Goal: Complete application form: Complete application form

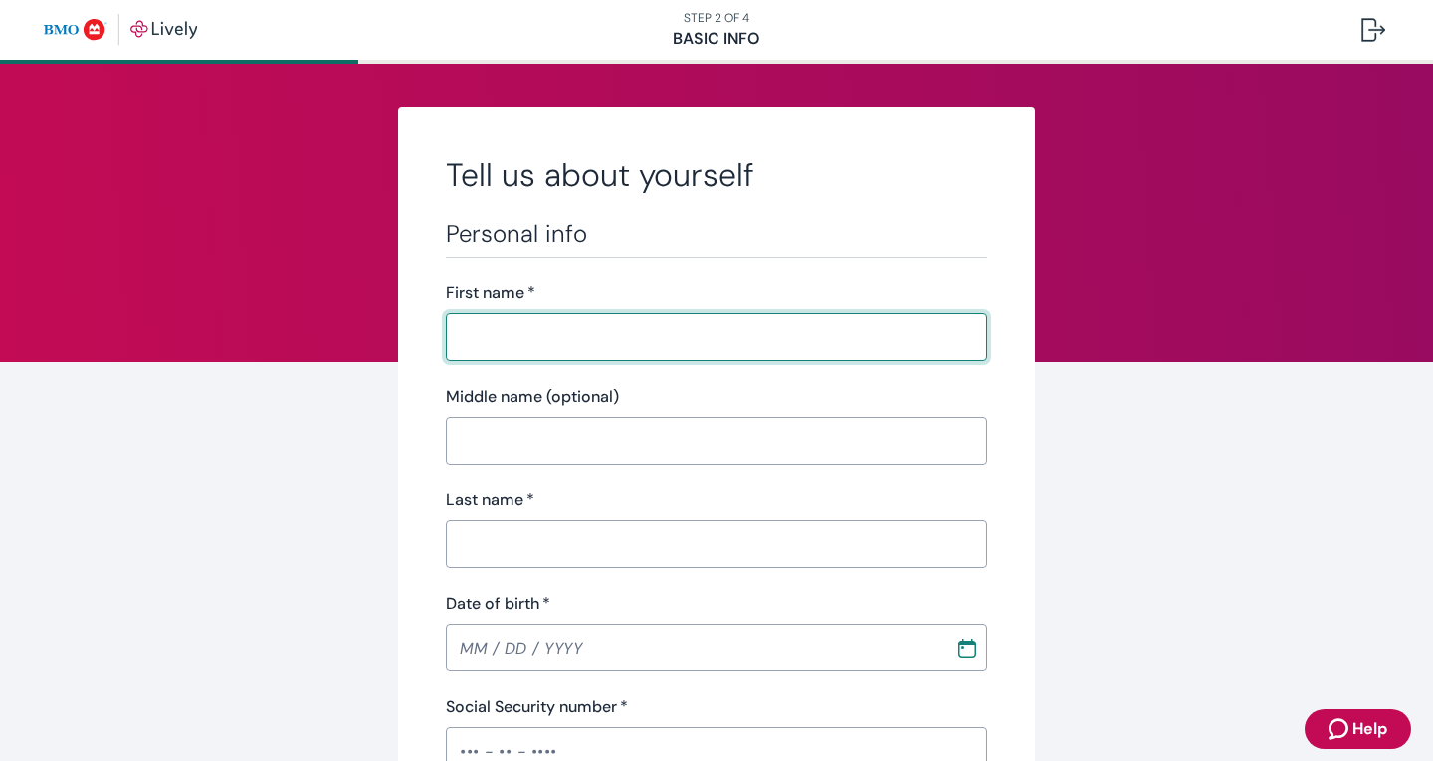
click at [517, 329] on input "First name   *" at bounding box center [716, 337] width 541 height 40
type input "[PERSON_NAME]"
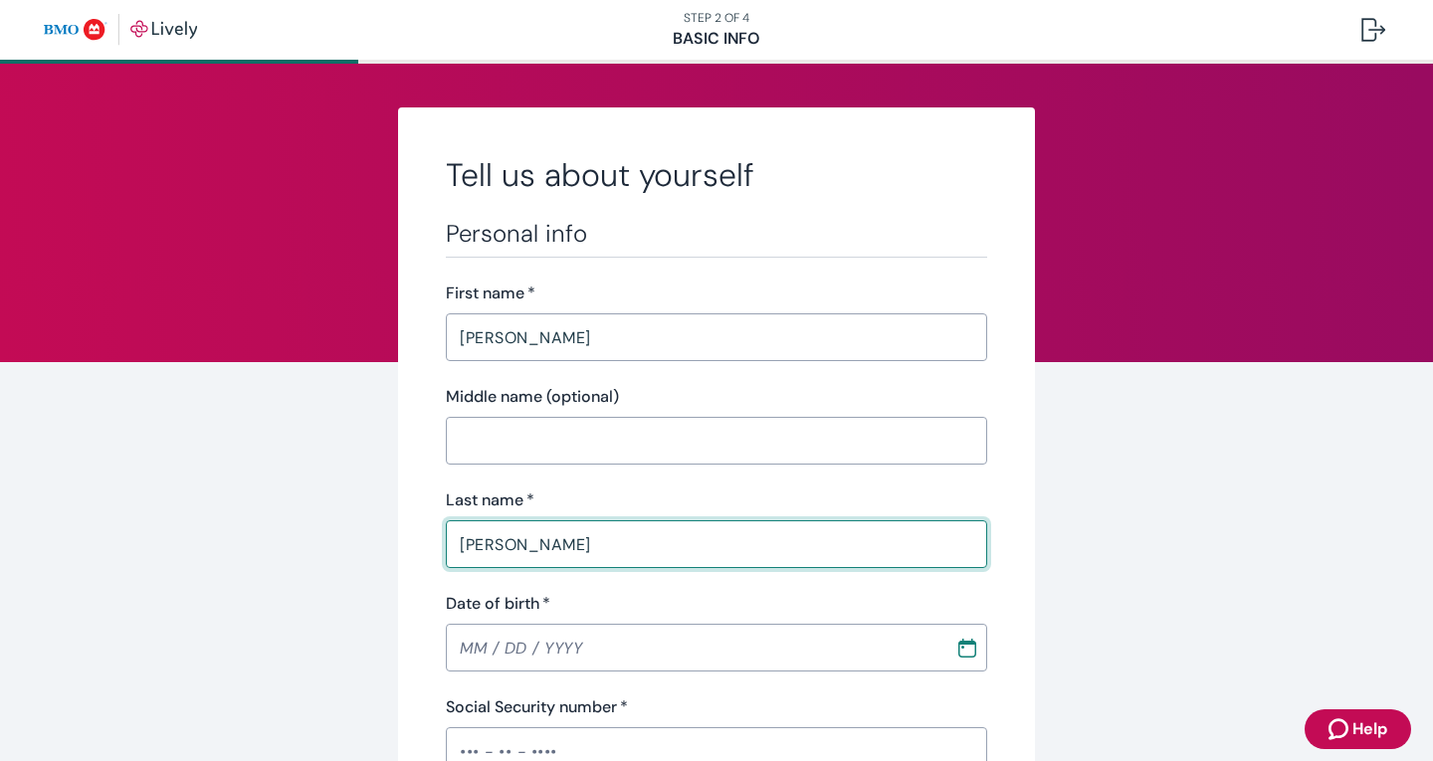
type input "[PERSON_NAME]"
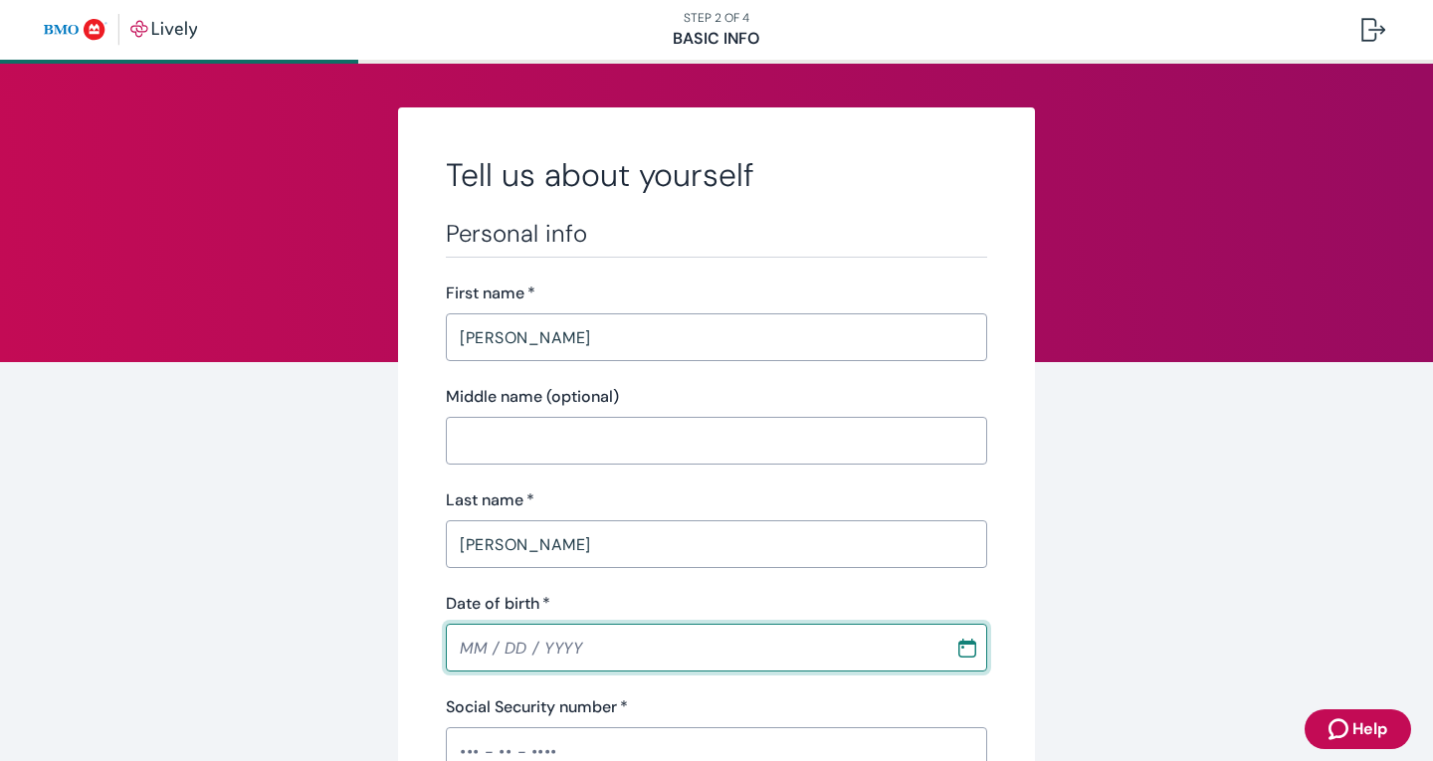
type input "MM / DD / YYYY"
click at [467, 659] on input "MM / DD / YYYY" at bounding box center [693, 648] width 495 height 40
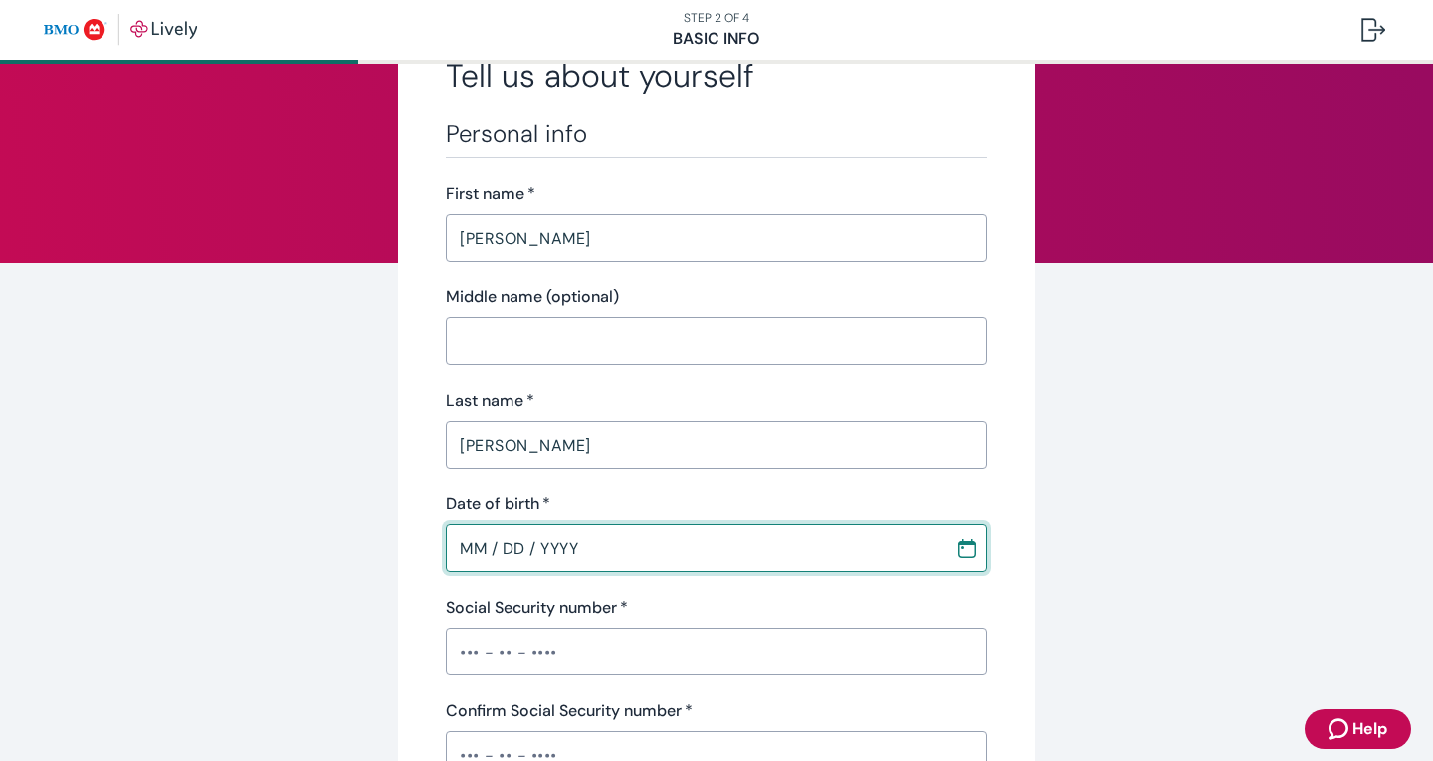
scroll to position [298, 0]
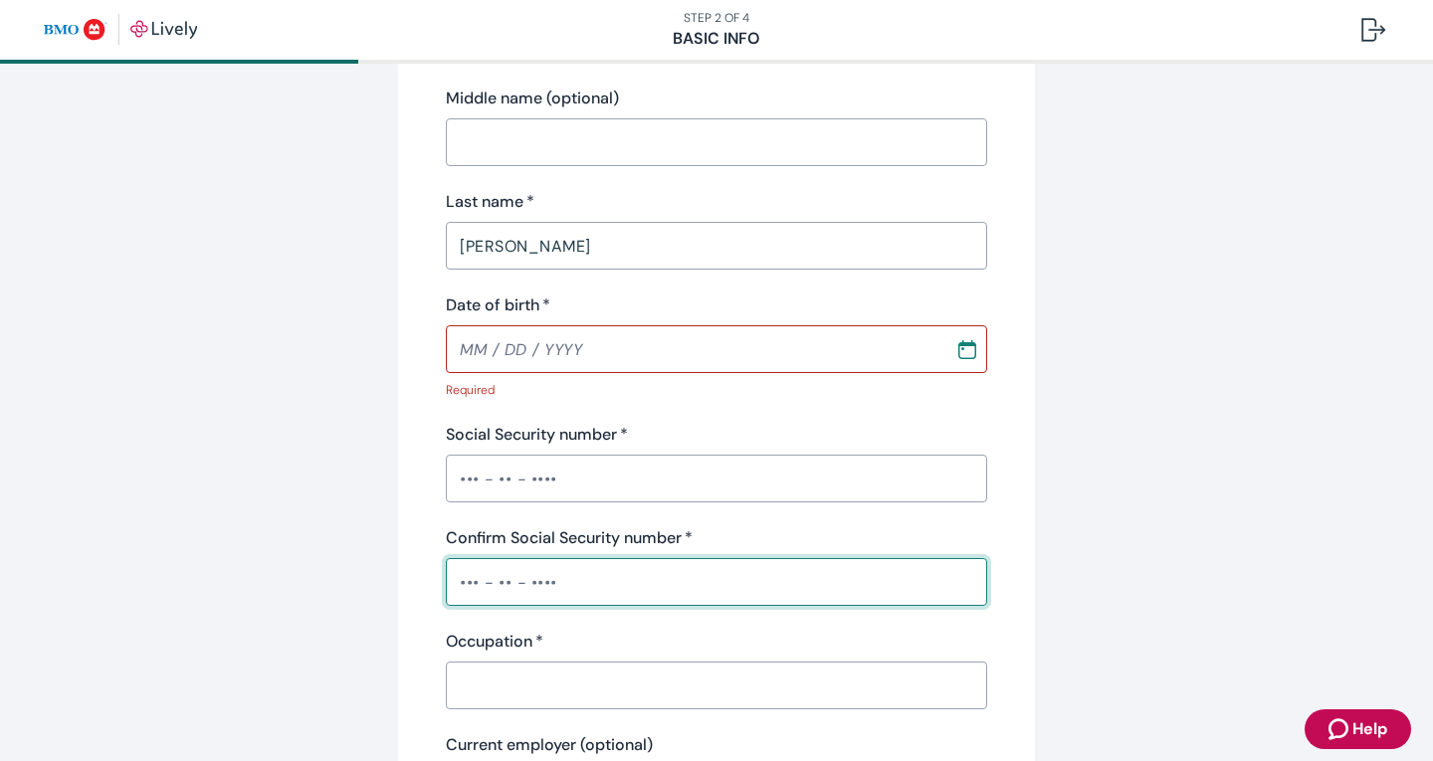
click at [463, 558] on div "​" at bounding box center [716, 582] width 541 height 48
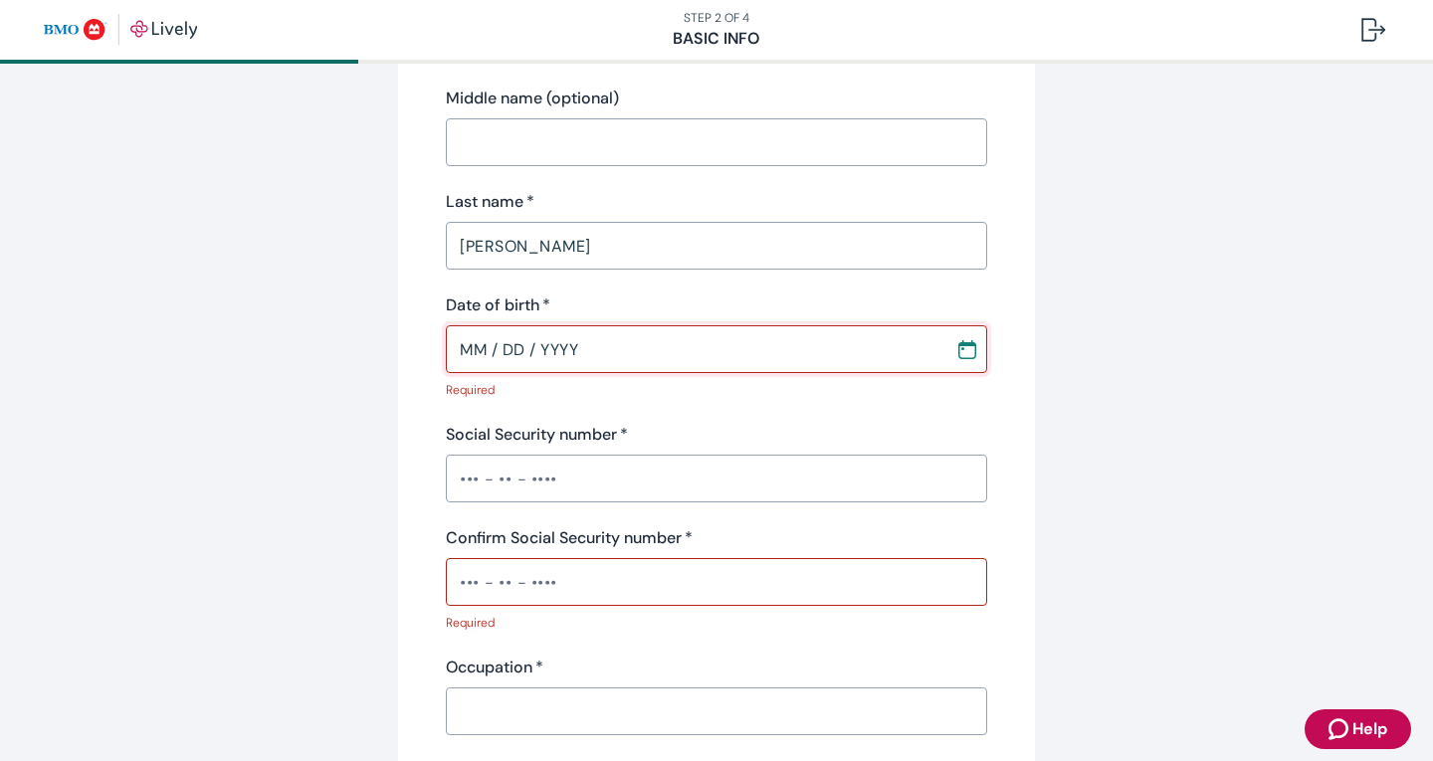
click at [458, 351] on input "MM / DD / YYYY" at bounding box center [693, 349] width 495 height 40
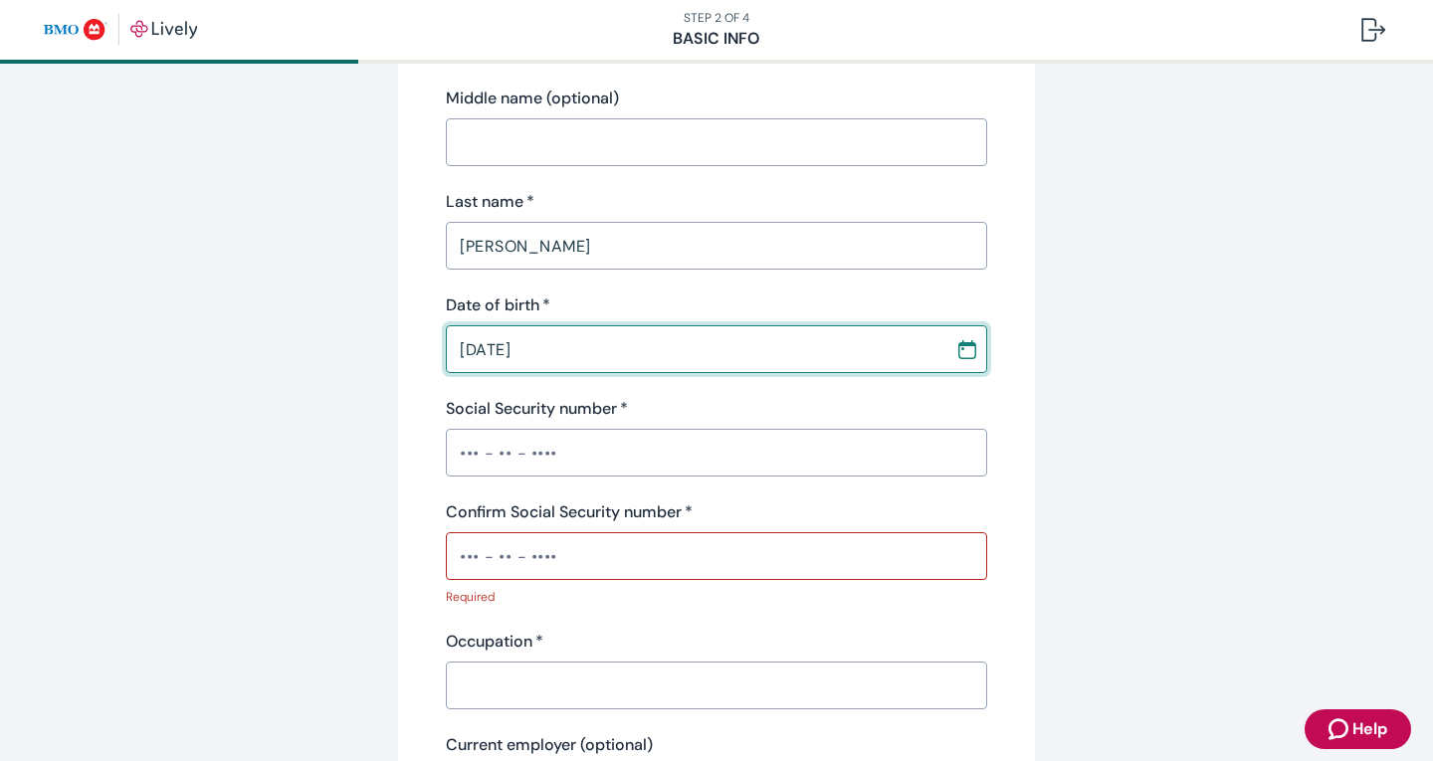
type input "03 / 20 / 1976"
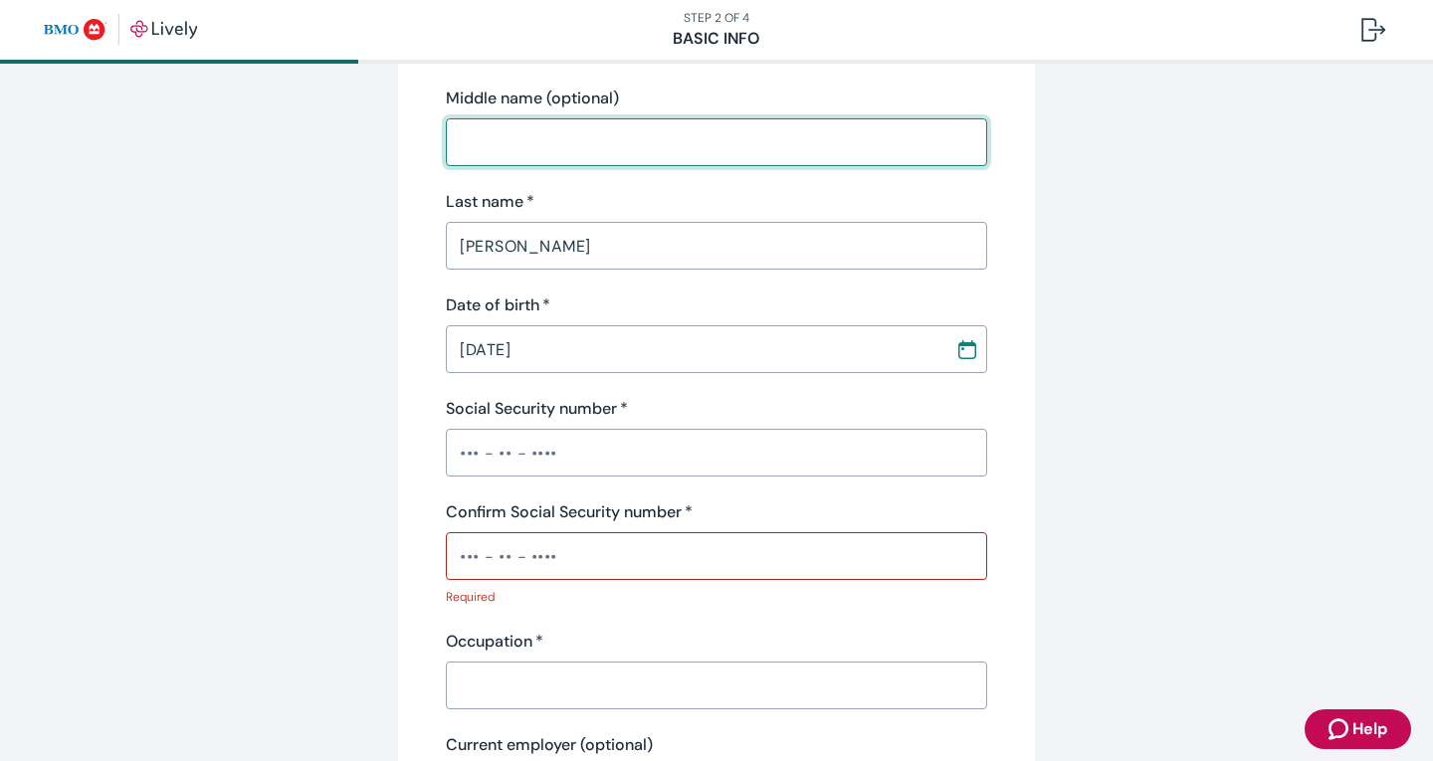
click at [648, 140] on input "Middle name (optional)" at bounding box center [716, 142] width 541 height 40
type input "m"
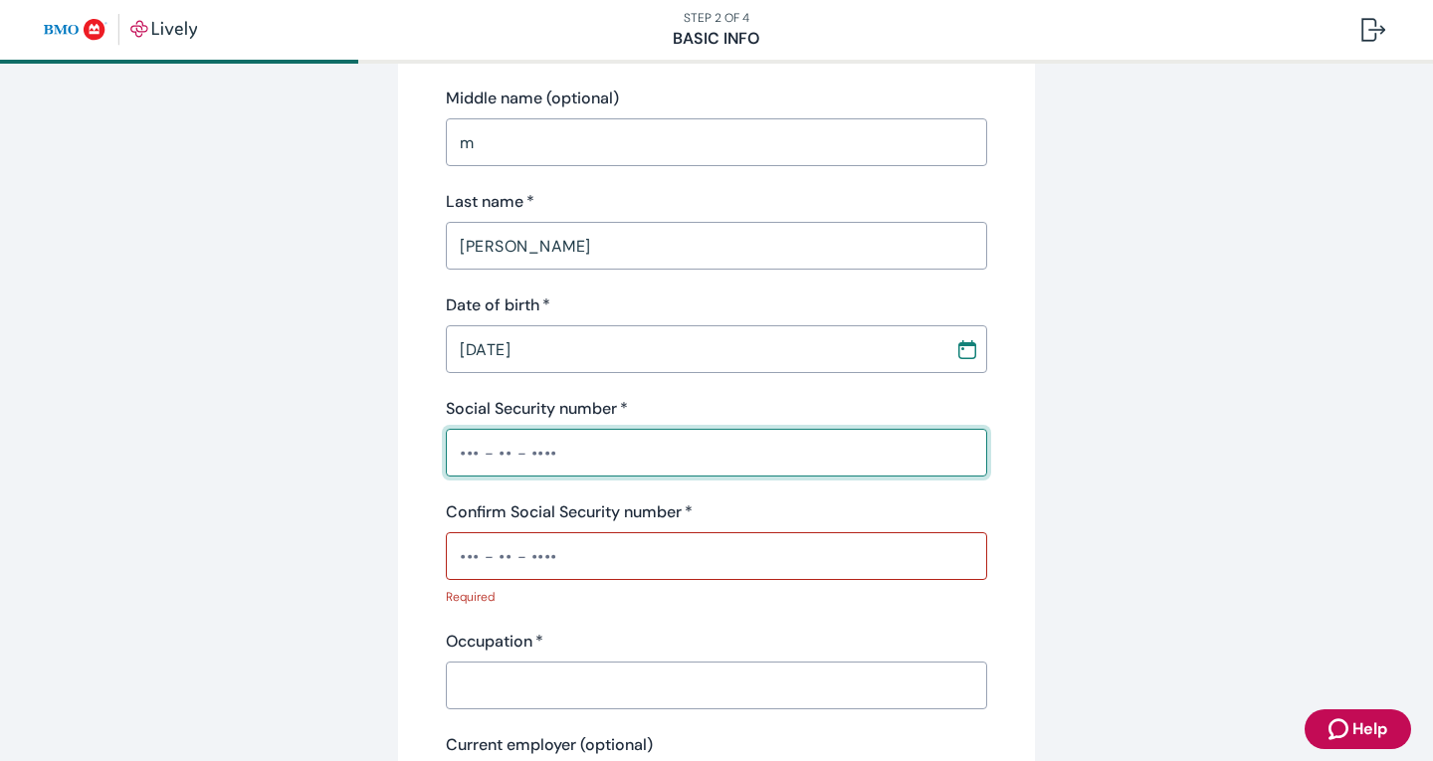
click at [556, 460] on input "Social Security number   *" at bounding box center [716, 453] width 541 height 40
type input "•••-••-6151"
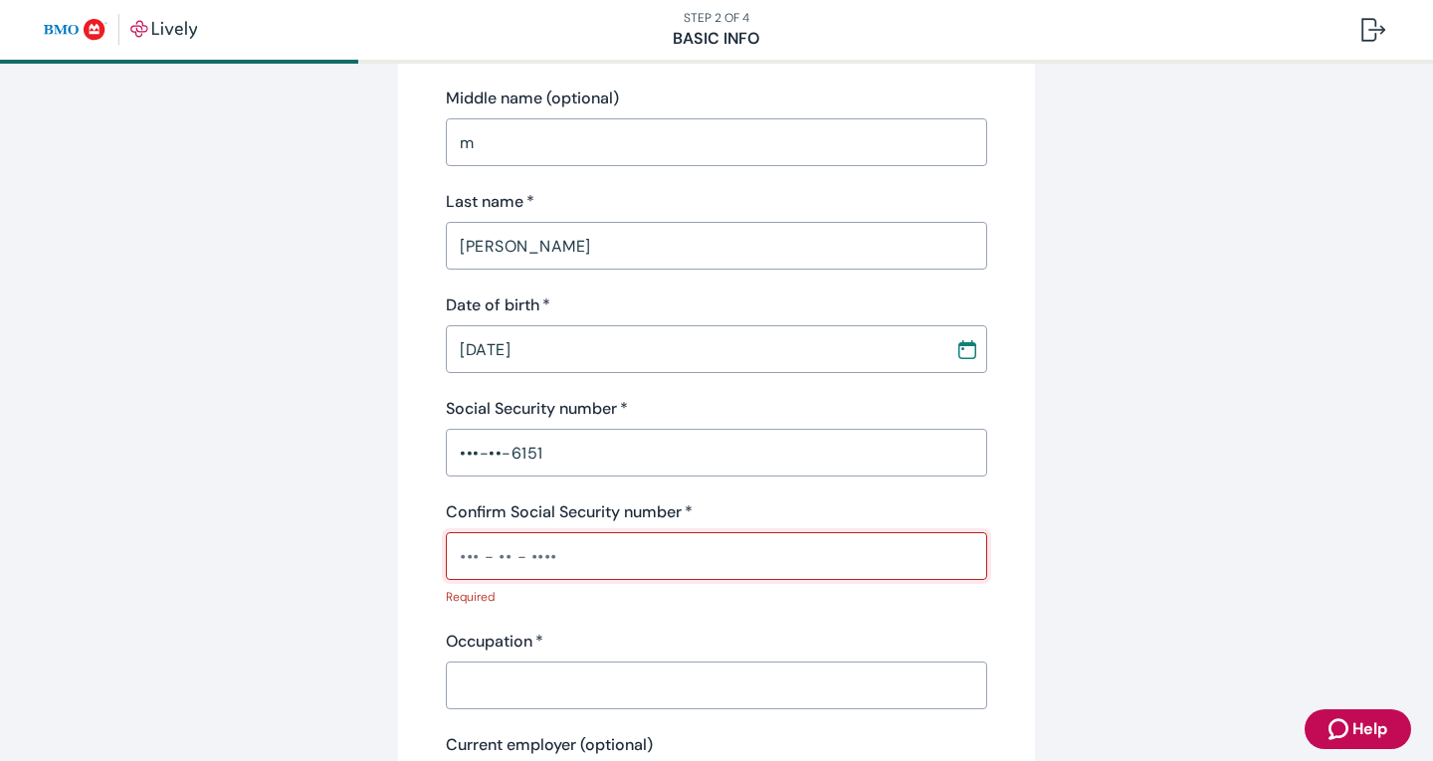
click at [573, 570] on input "Confirm Social Security number   *" at bounding box center [716, 556] width 541 height 40
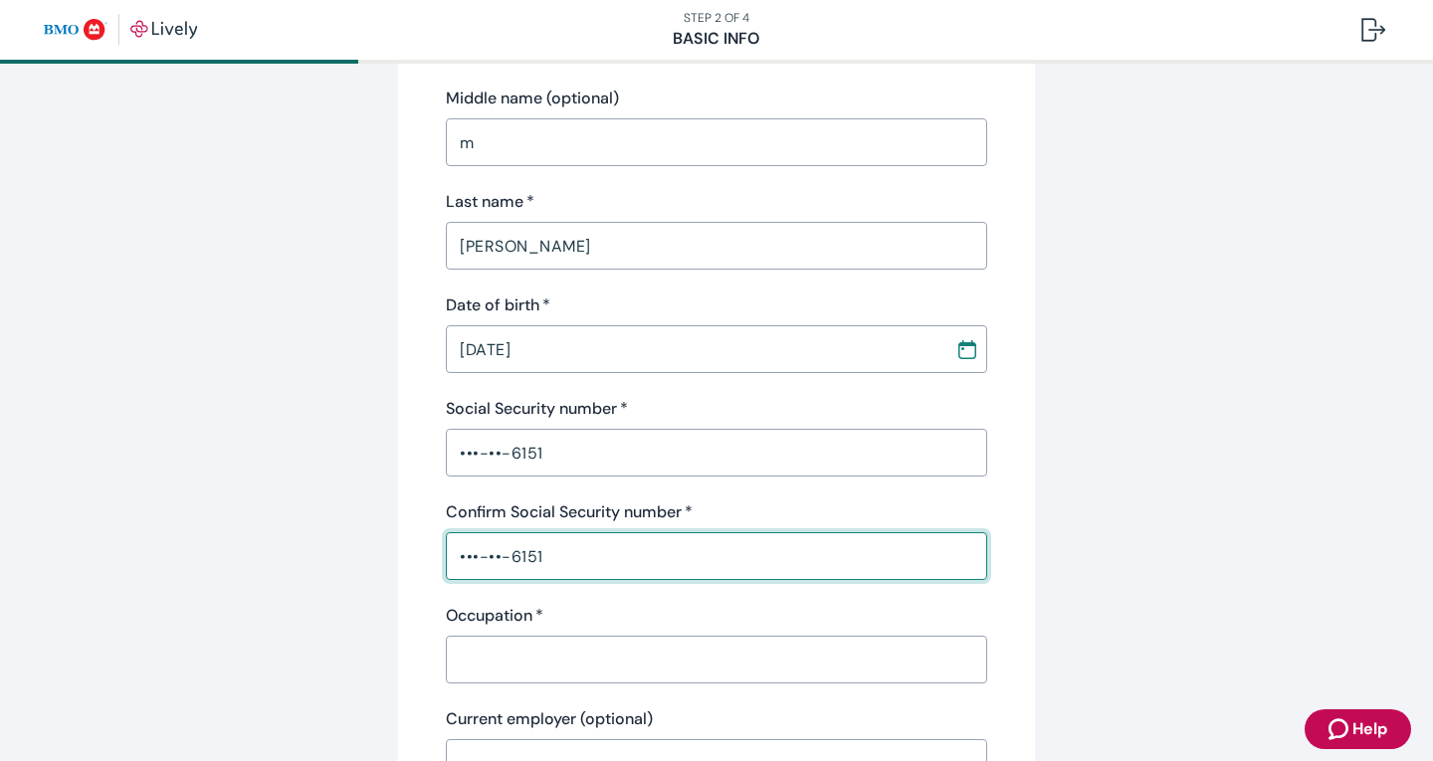
type input "•••-••-6151"
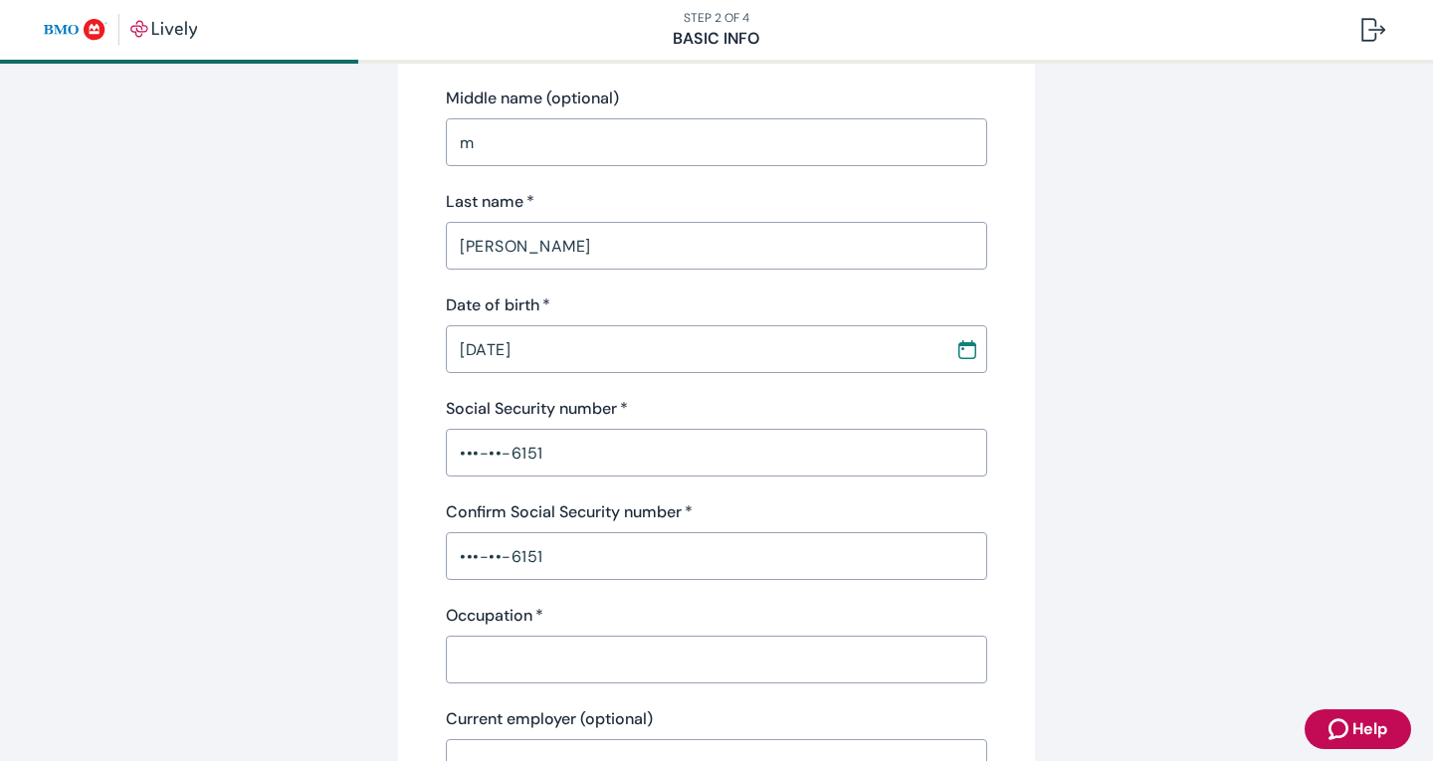
click at [551, 640] on div "​" at bounding box center [716, 660] width 541 height 48
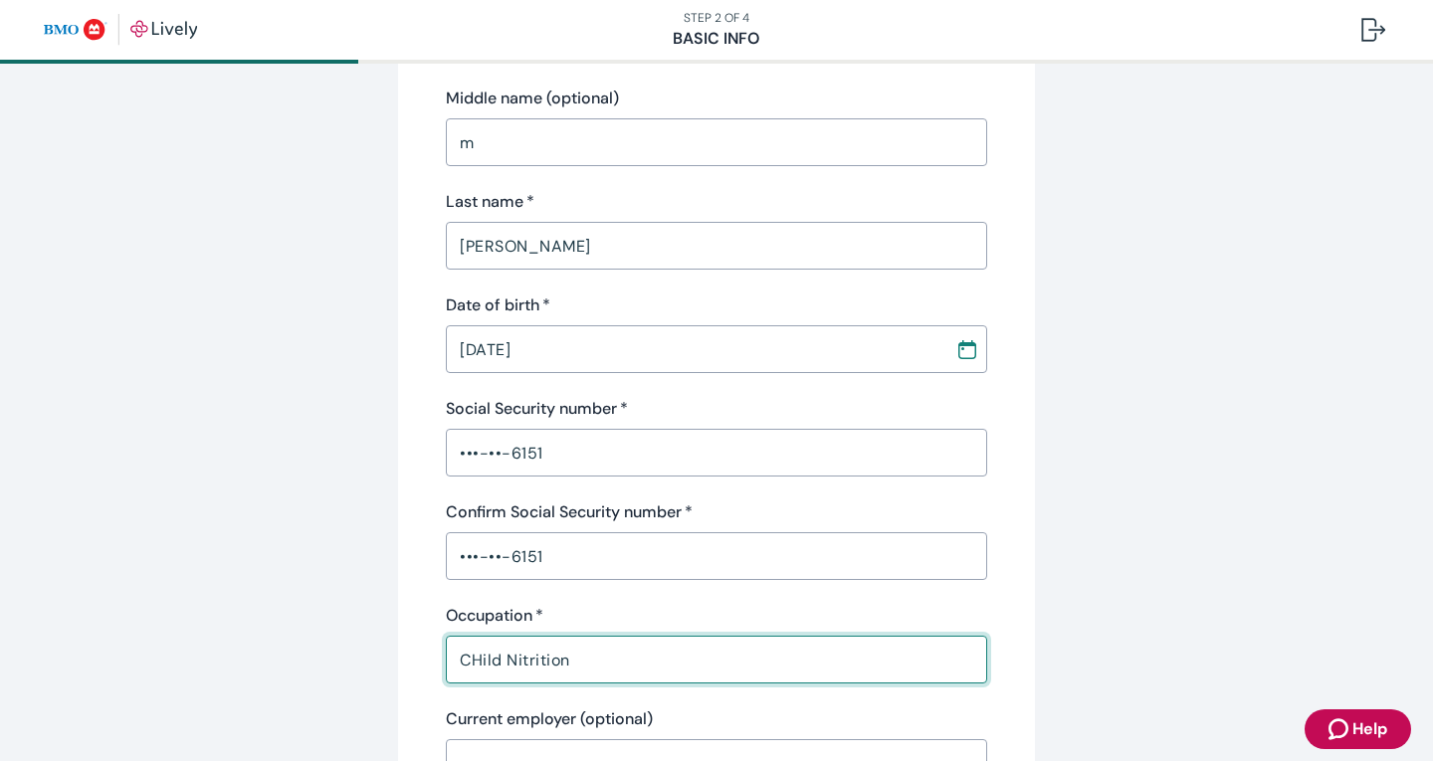
click at [463, 660] on input "CHild Nitrition" at bounding box center [716, 660] width 541 height 40
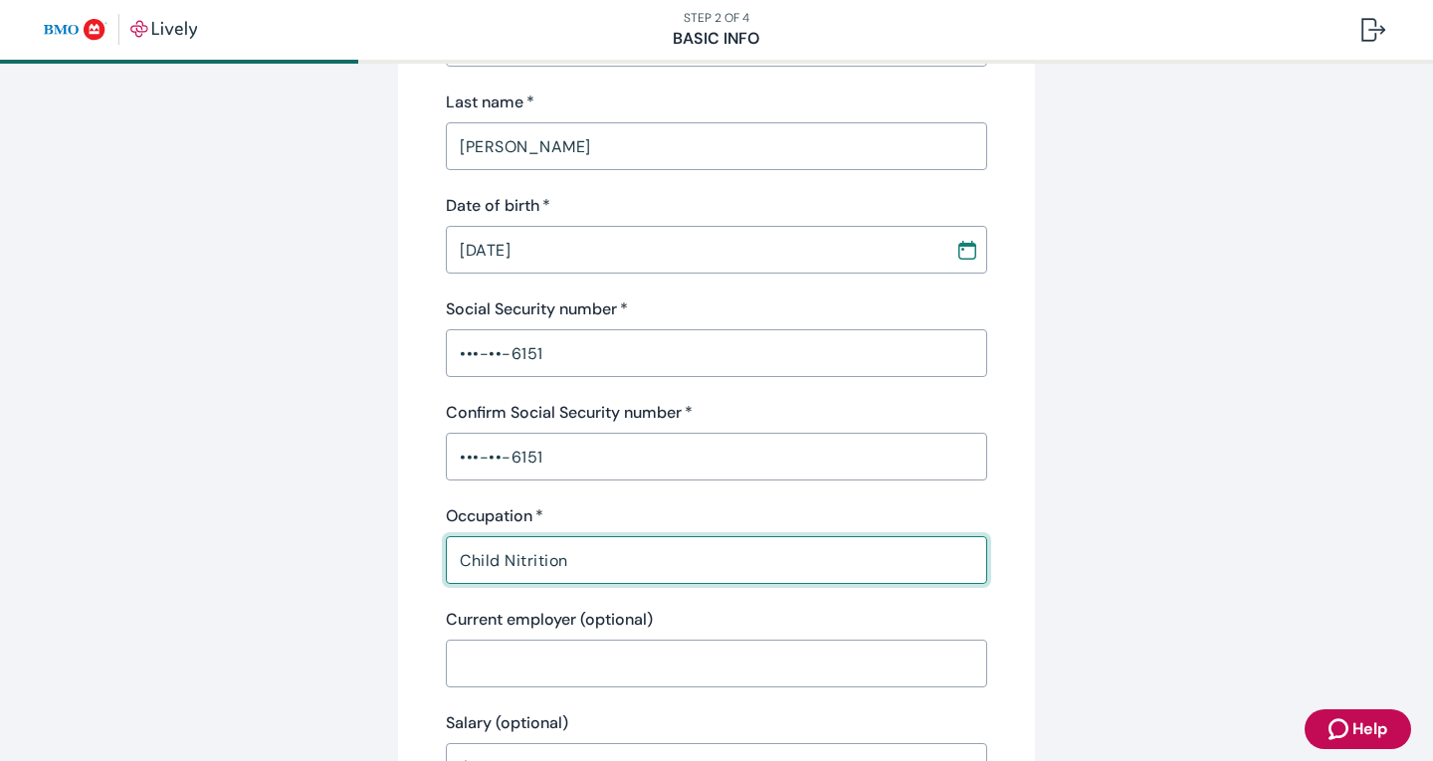
scroll to position [597, 0]
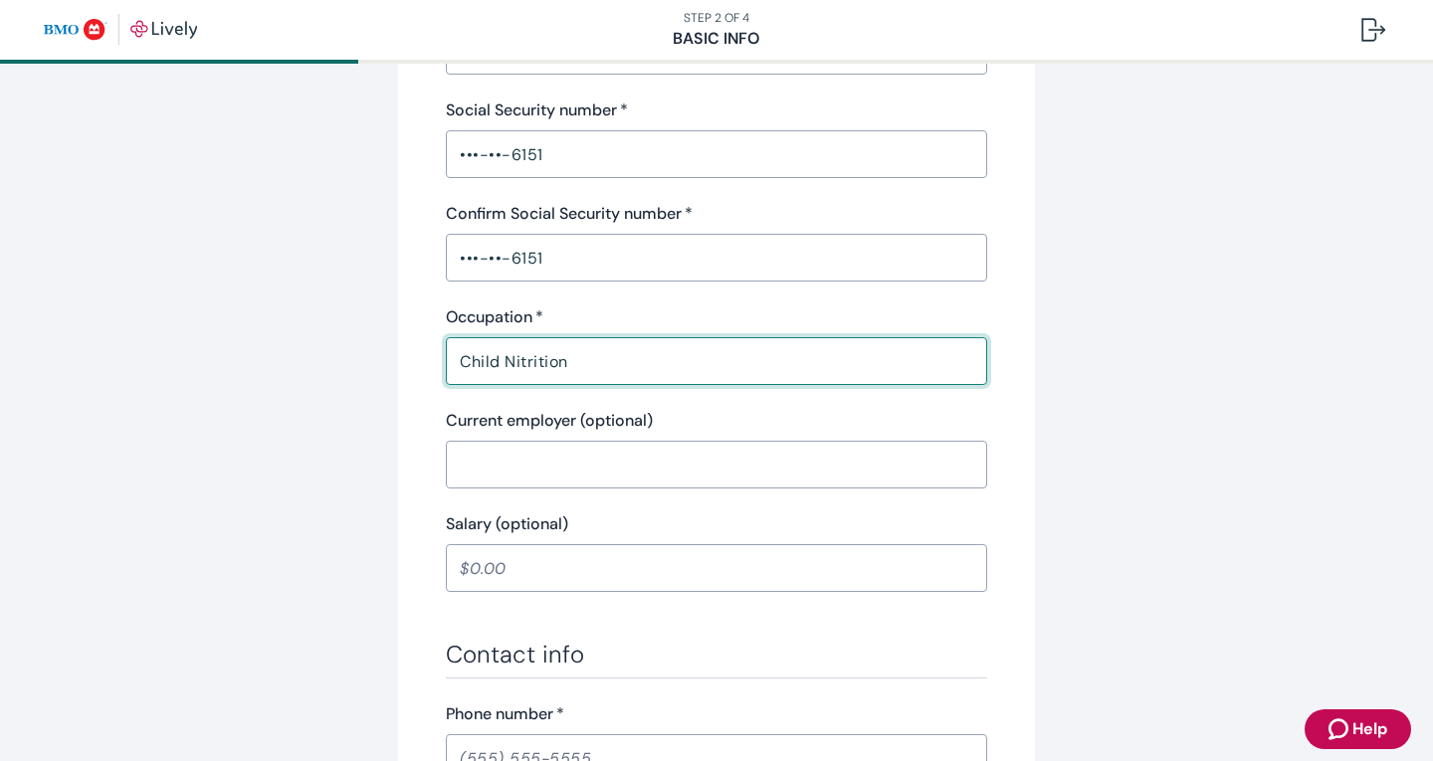
type input "Child Nitrition"
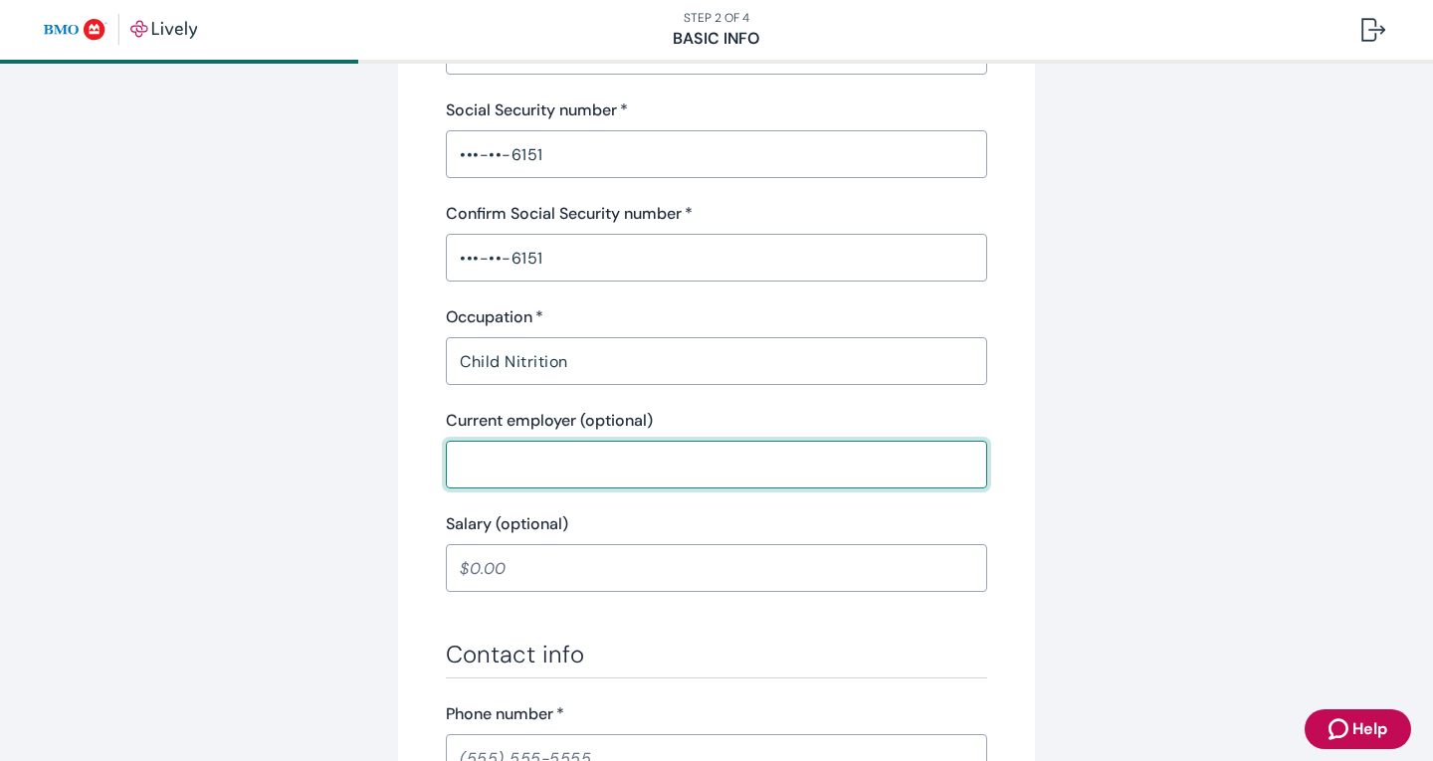
click at [463, 477] on input "Current employer (optional)" at bounding box center [716, 465] width 541 height 40
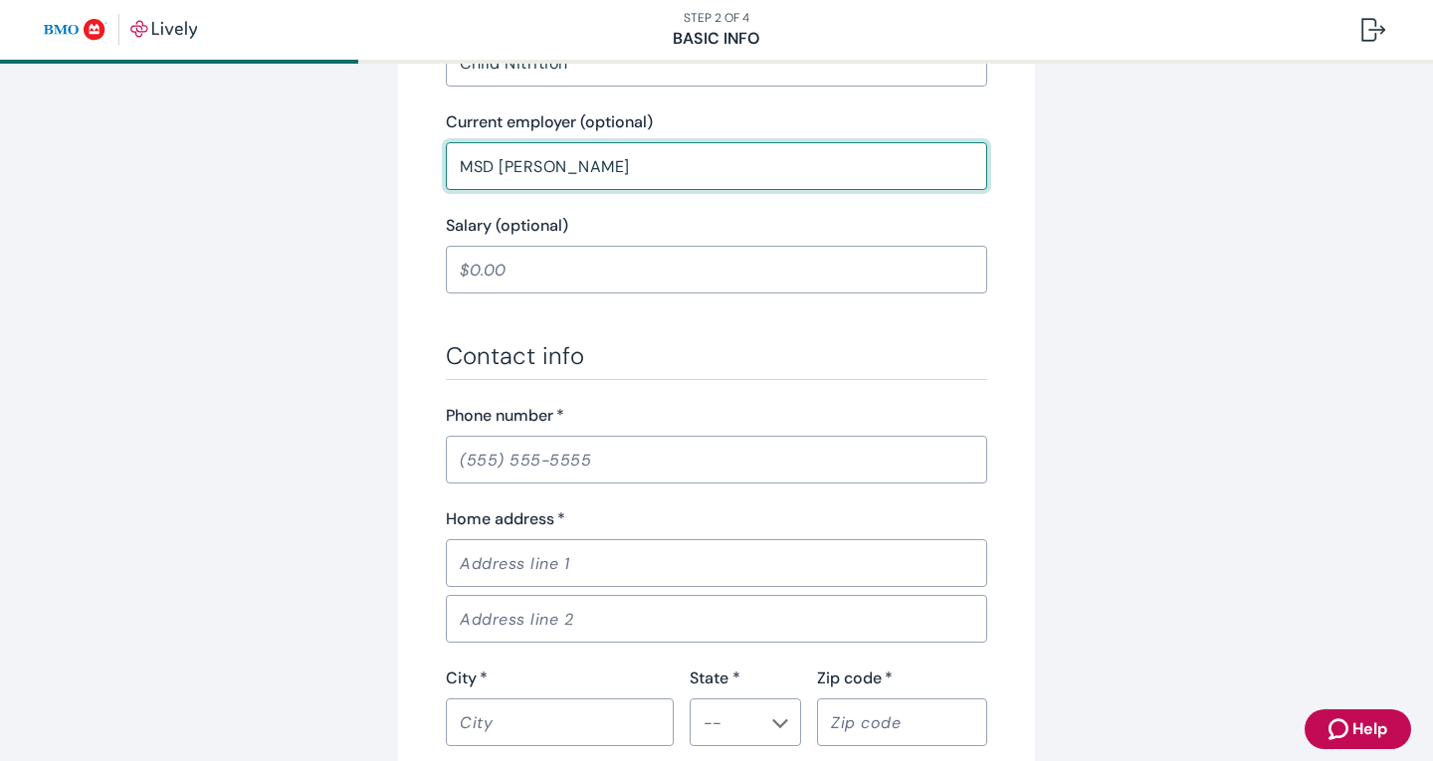
type input "MSD Wayne"
click at [464, 451] on input "Phone number   *" at bounding box center [716, 460] width 541 height 40
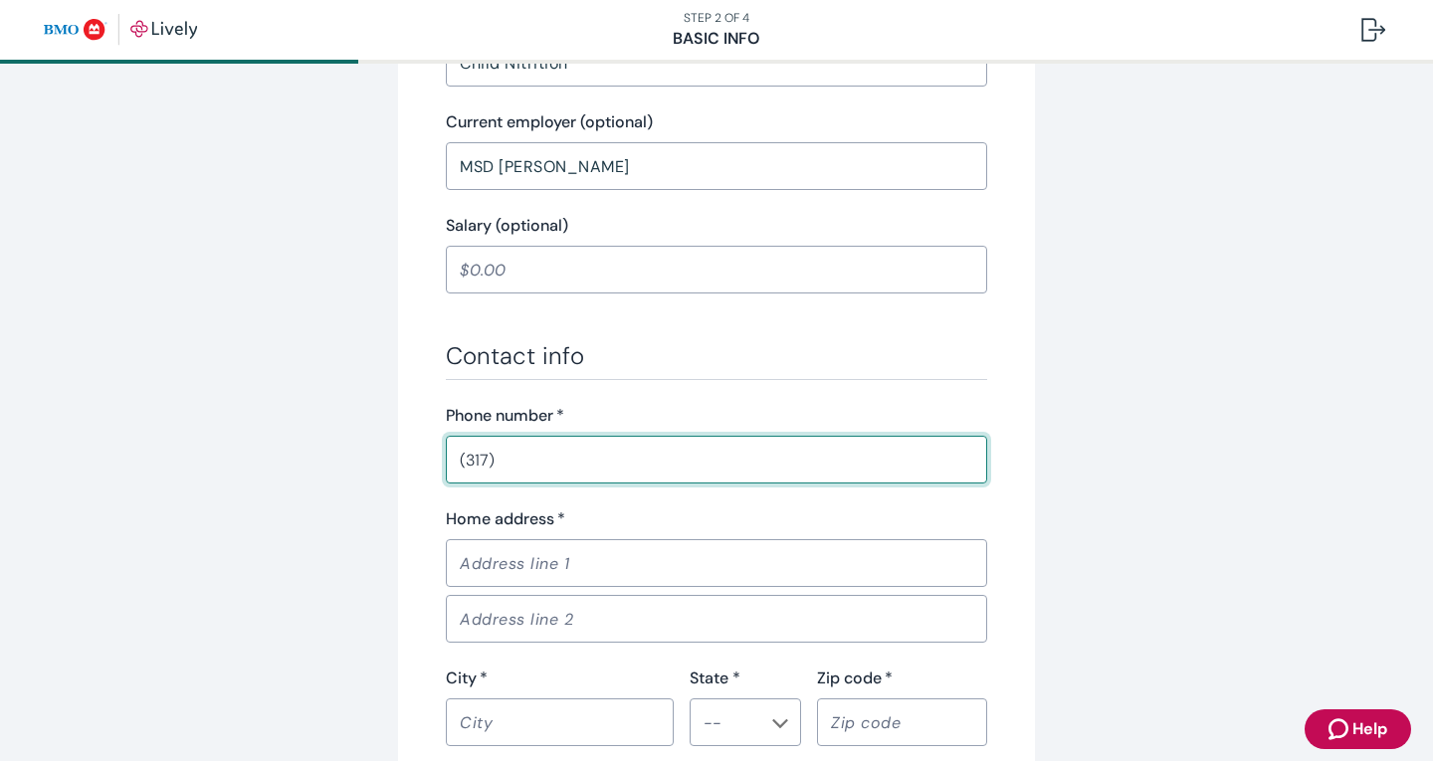
click at [595, 459] on input "(317)" at bounding box center [716, 460] width 541 height 40
type input "(317) 717-0658"
click at [464, 565] on input "Home address   *" at bounding box center [716, 563] width 541 height 40
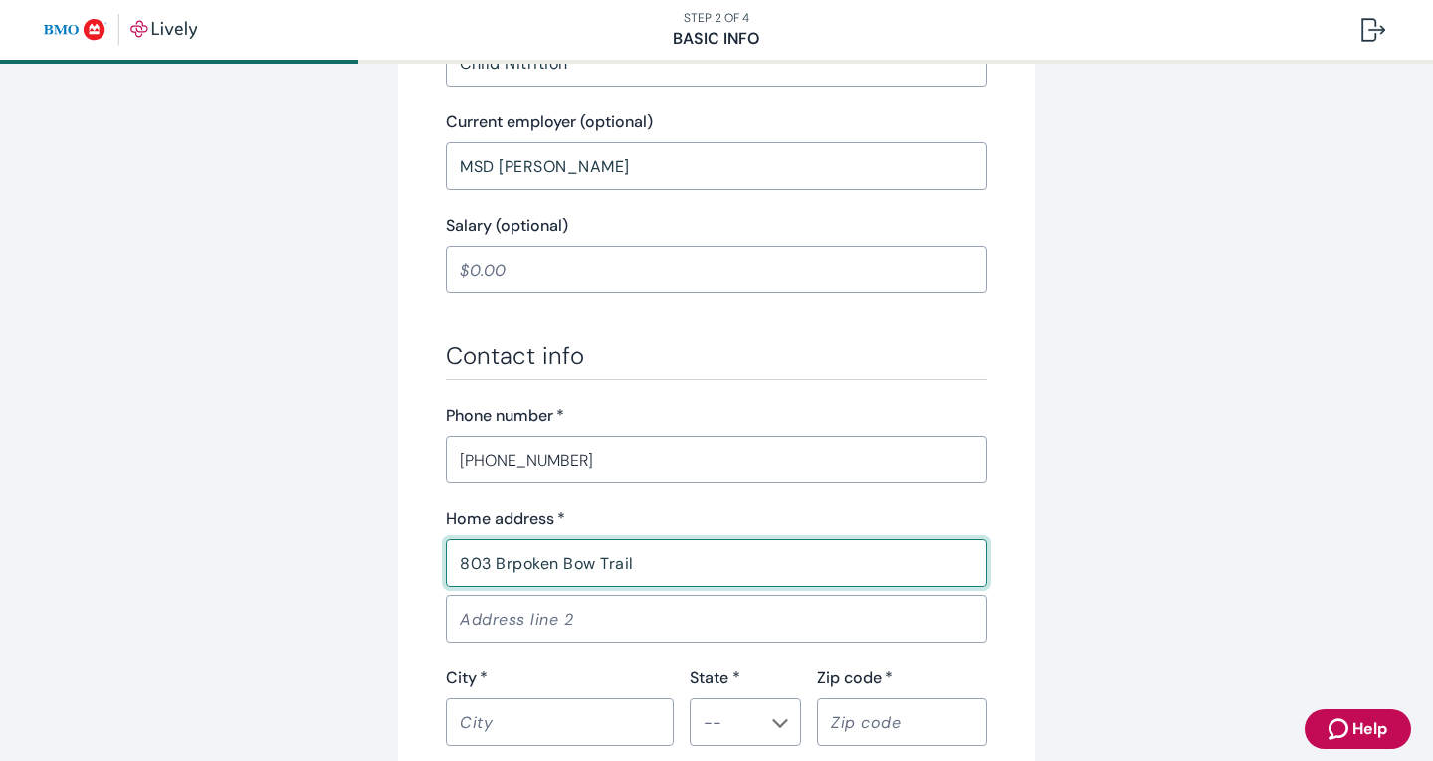
click at [518, 576] on input "803 Brpoken Bow Trail" at bounding box center [716, 563] width 541 height 40
click at [519, 570] on input "803 Brpoken Bow Trail" at bounding box center [716, 563] width 541 height 40
type input "803 Broken Bow Trail"
click at [474, 625] on input "Address line 2" at bounding box center [716, 619] width 541 height 40
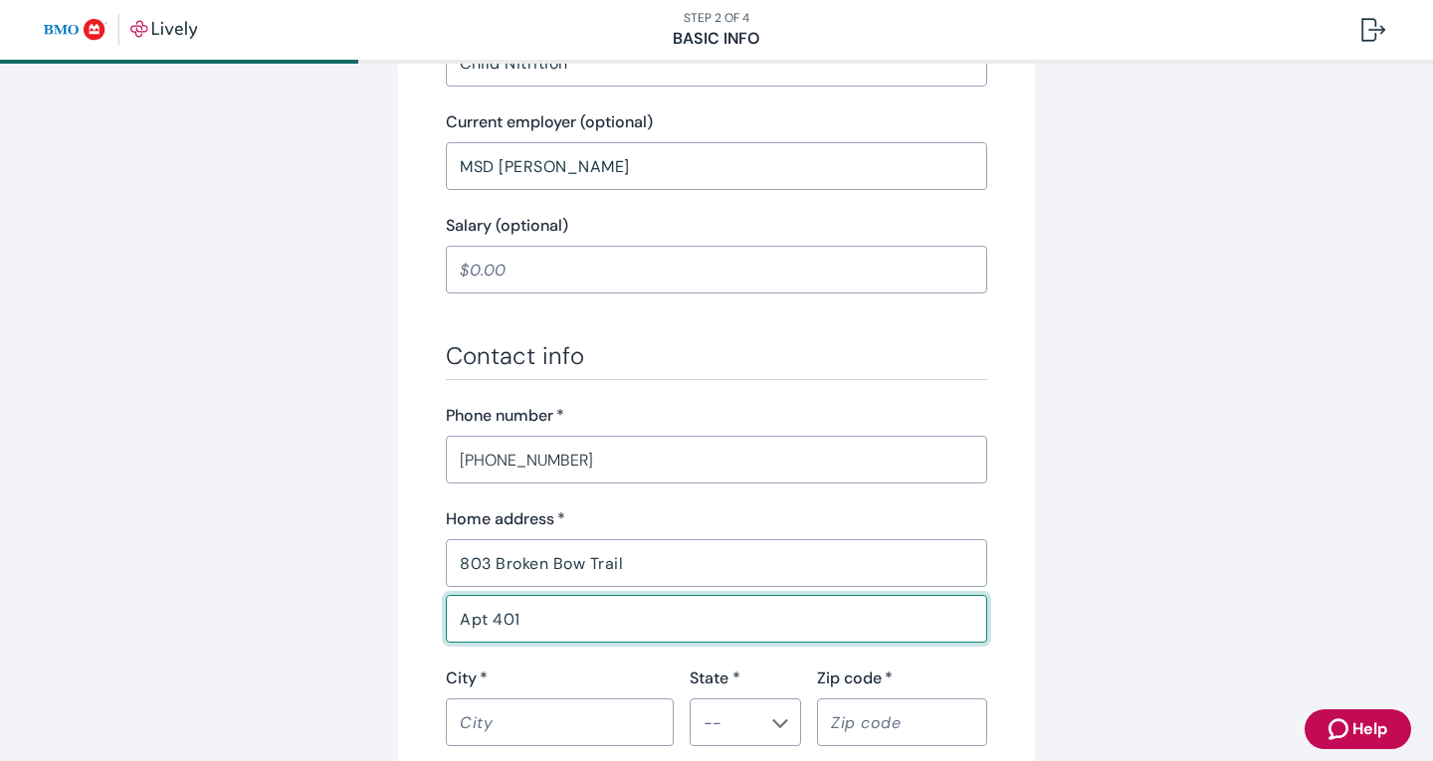
scroll to position [1094, 0]
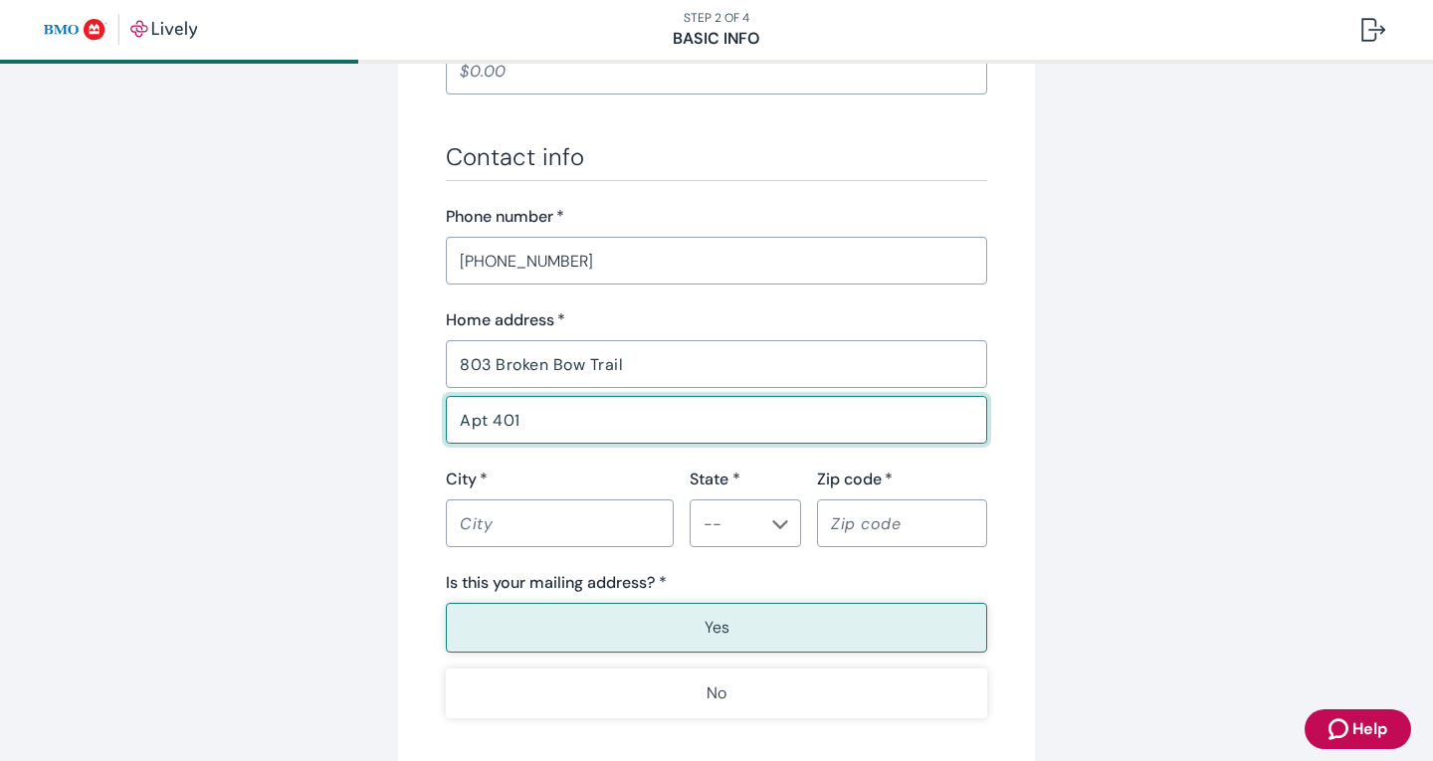
type input "Apt 401"
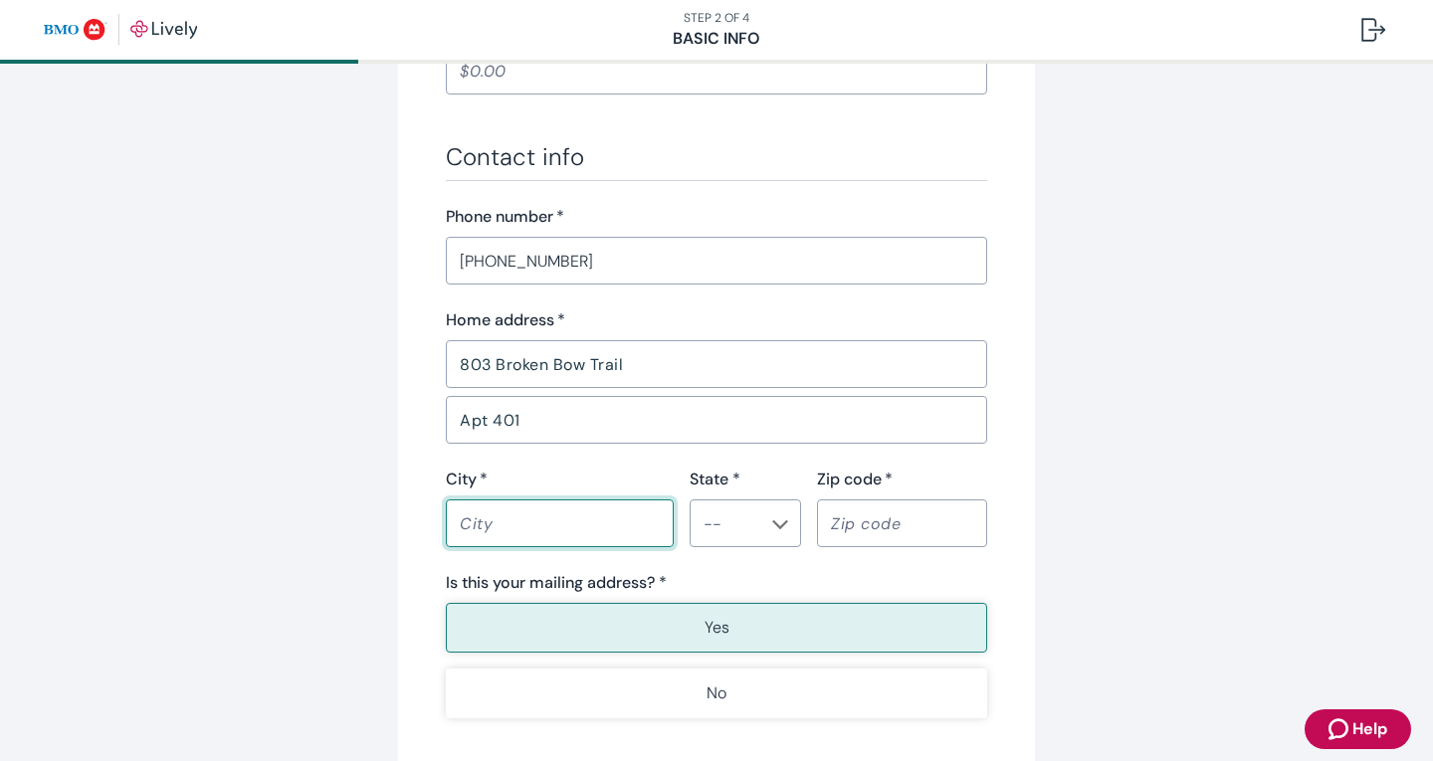
click at [475, 532] on input "City   *" at bounding box center [560, 523] width 228 height 40
click at [772, 516] on icon "Chevron icon" at bounding box center [780, 524] width 16 height 16
type input "Indianapolis"
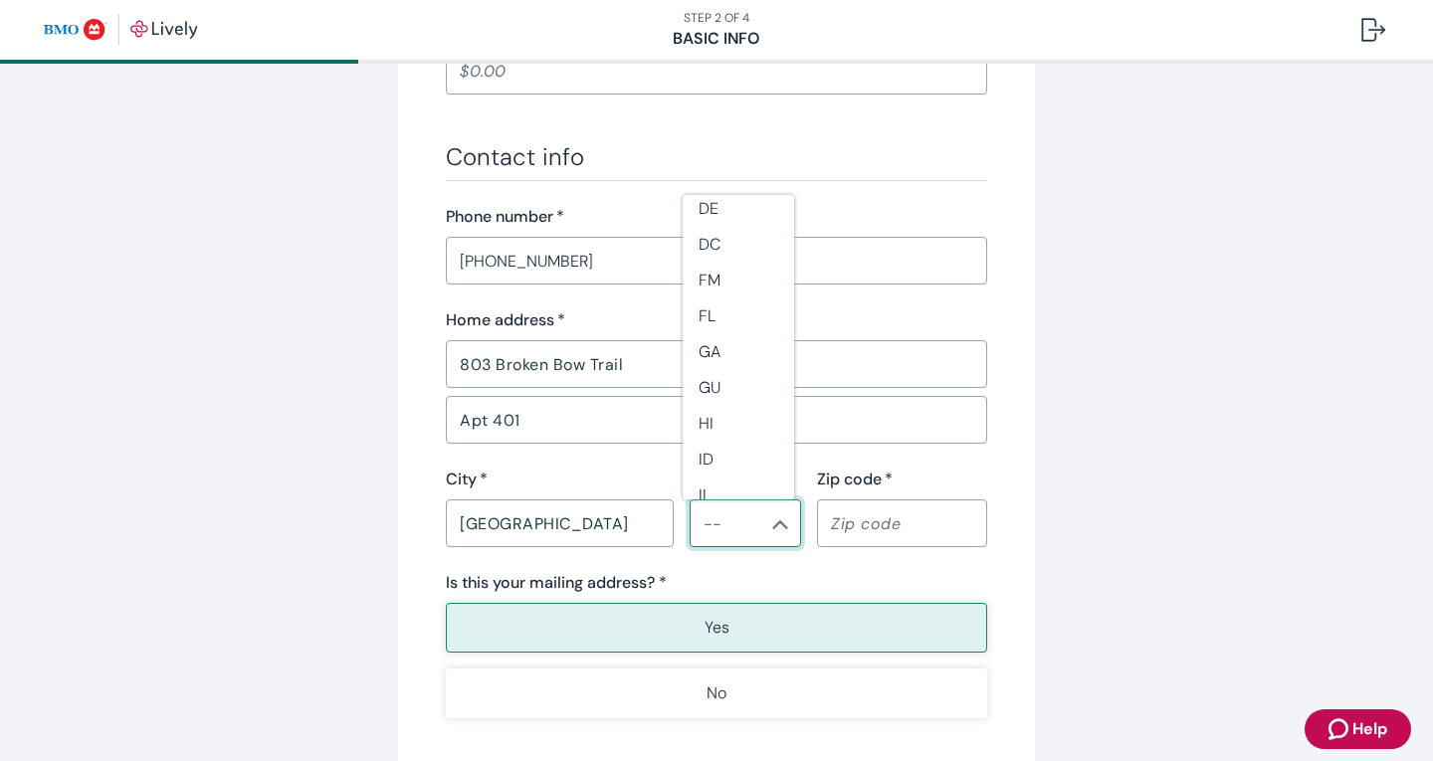
scroll to position [398, 0]
click at [709, 426] on li "IN" at bounding box center [738, 432] width 111 height 36
type input "IN"
click at [868, 530] on input "Zip code   *" at bounding box center [902, 523] width 170 height 40
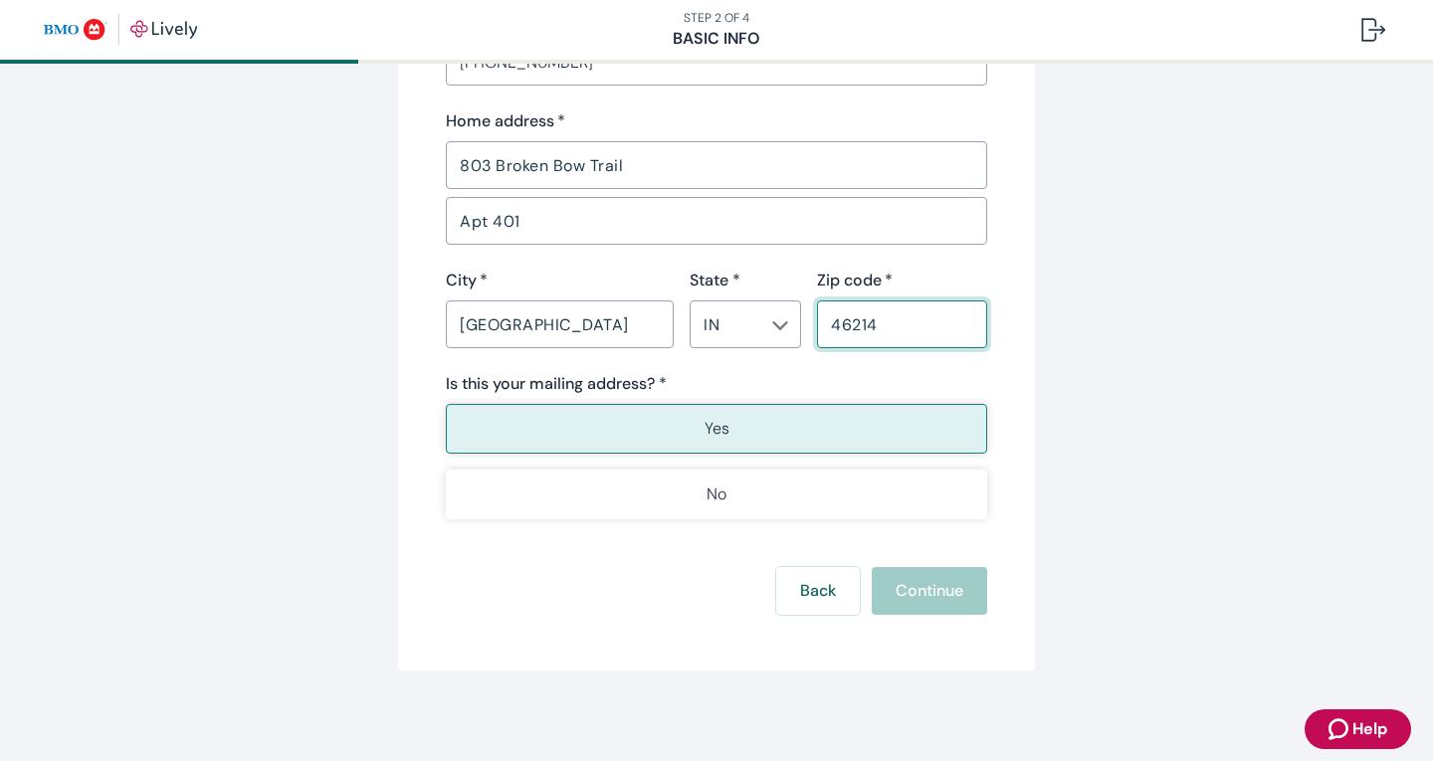
scroll to position [1298, 0]
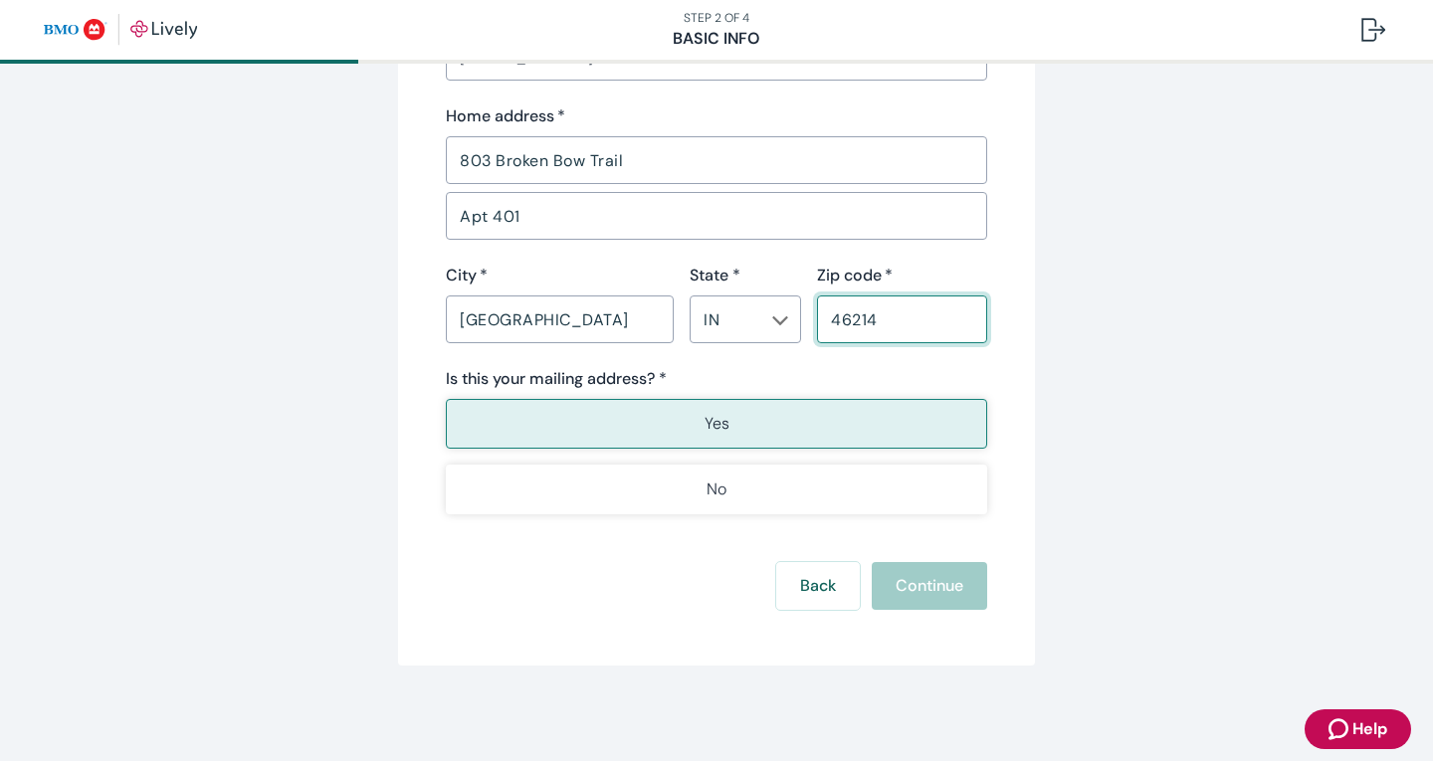
type input "46214"
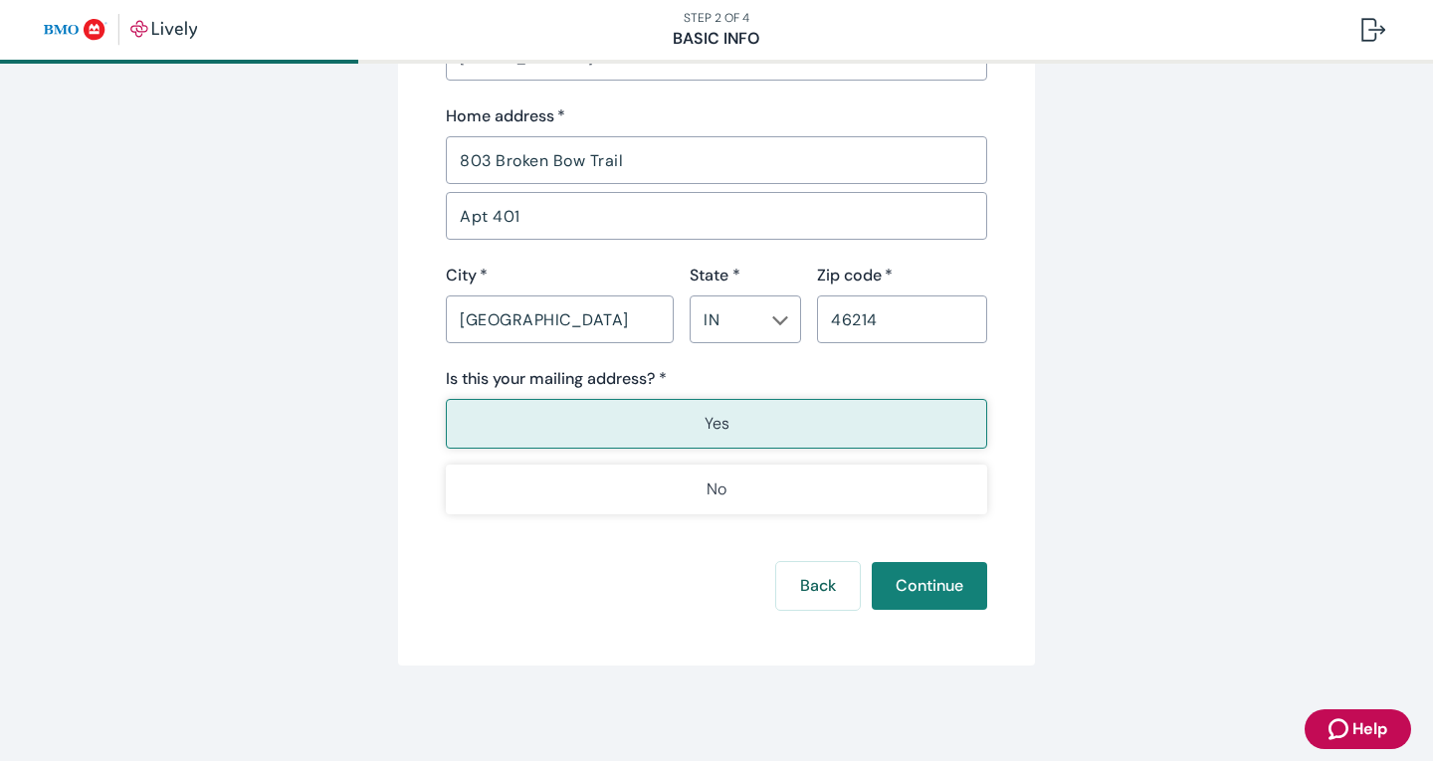
click at [907, 579] on div "Back Continue" at bounding box center [716, 586] width 541 height 48
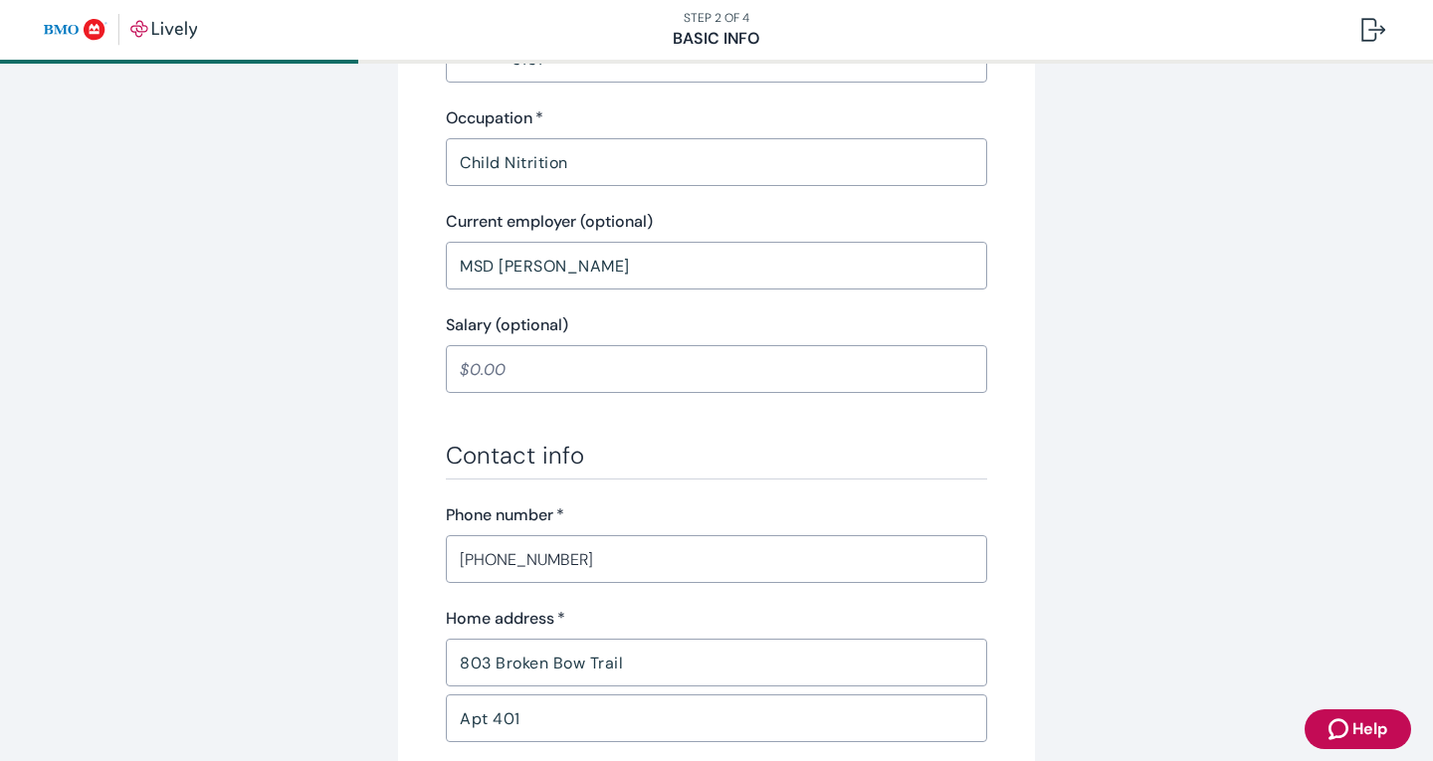
scroll to position [1194, 0]
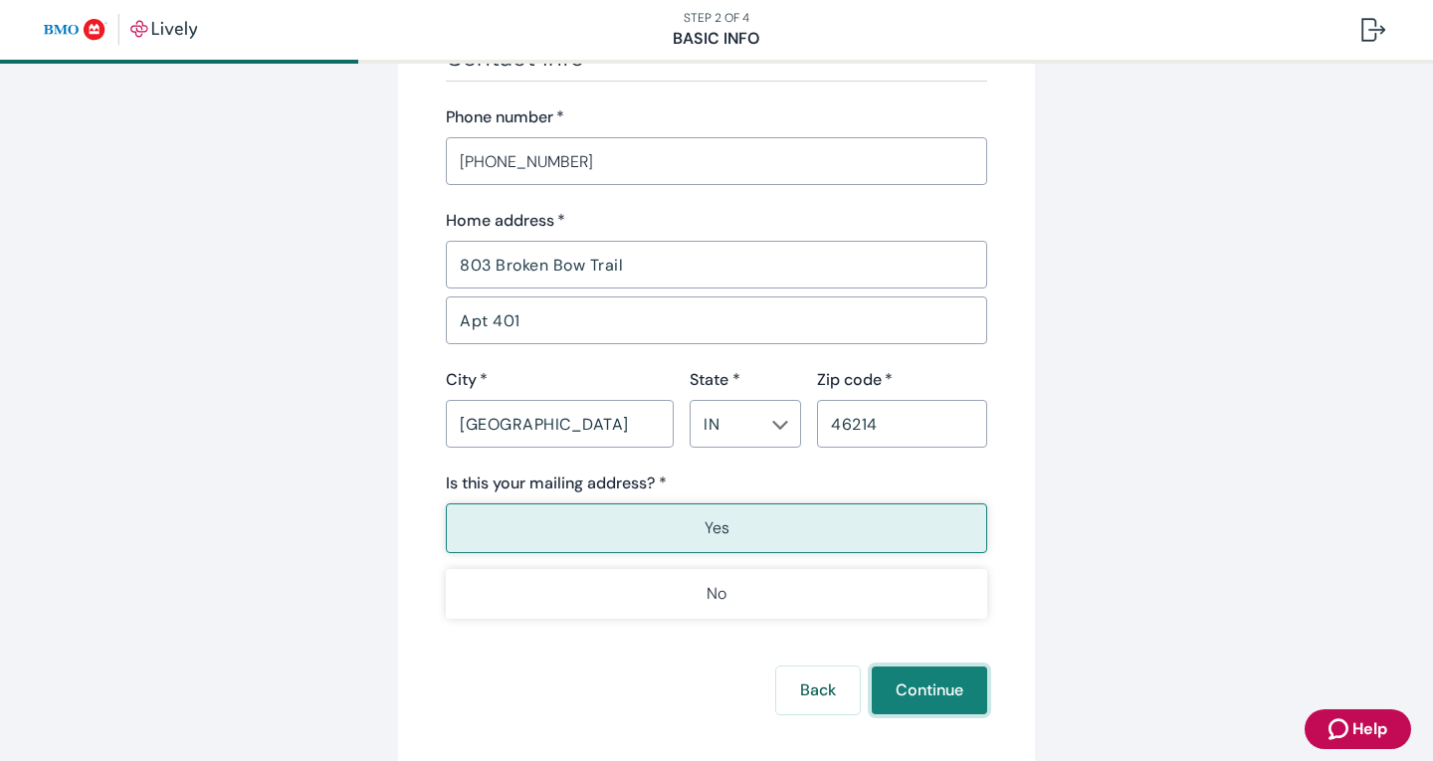
click at [894, 669] on button "Continue" at bounding box center [929, 691] width 115 height 48
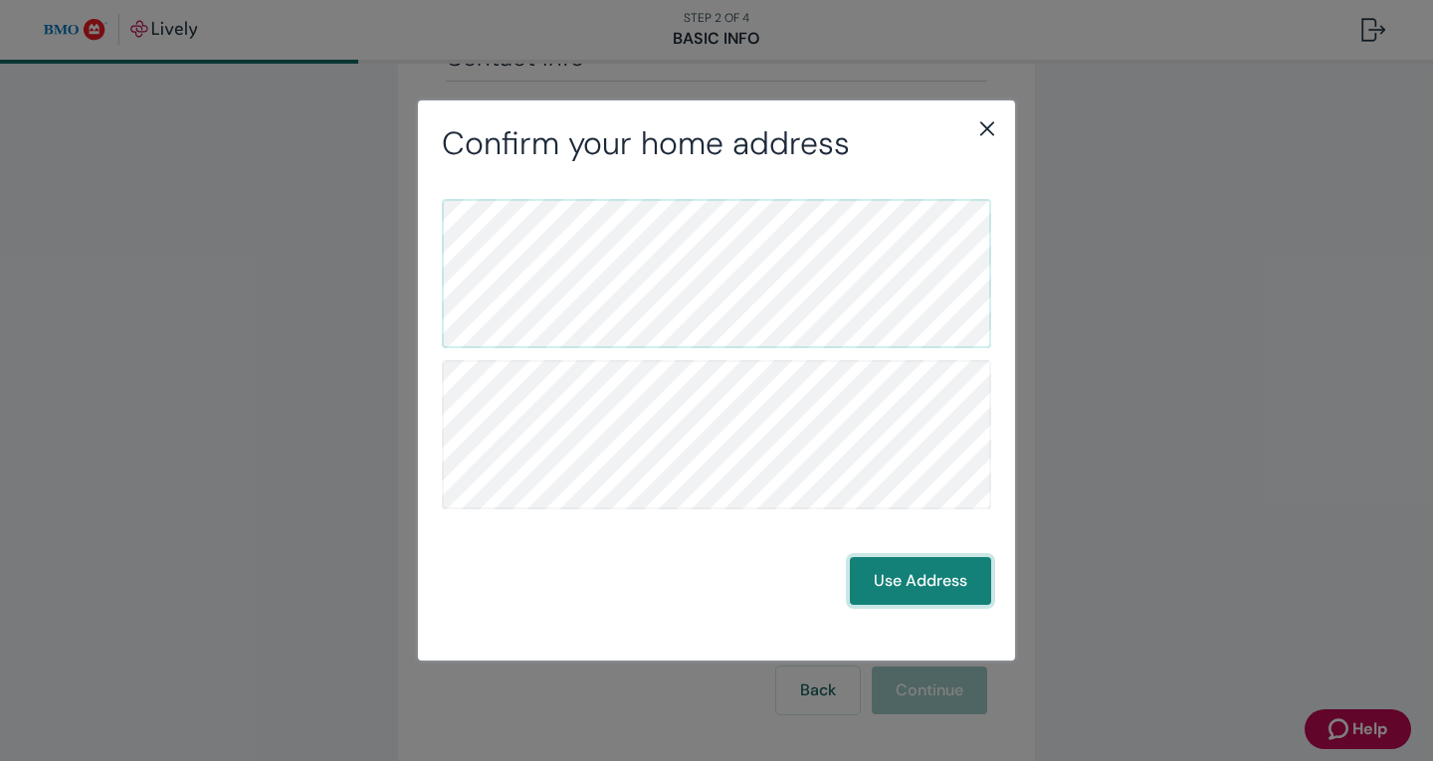
click at [902, 589] on button "Use Address" at bounding box center [920, 581] width 141 height 48
click at [909, 559] on button "Use Address" at bounding box center [920, 581] width 141 height 48
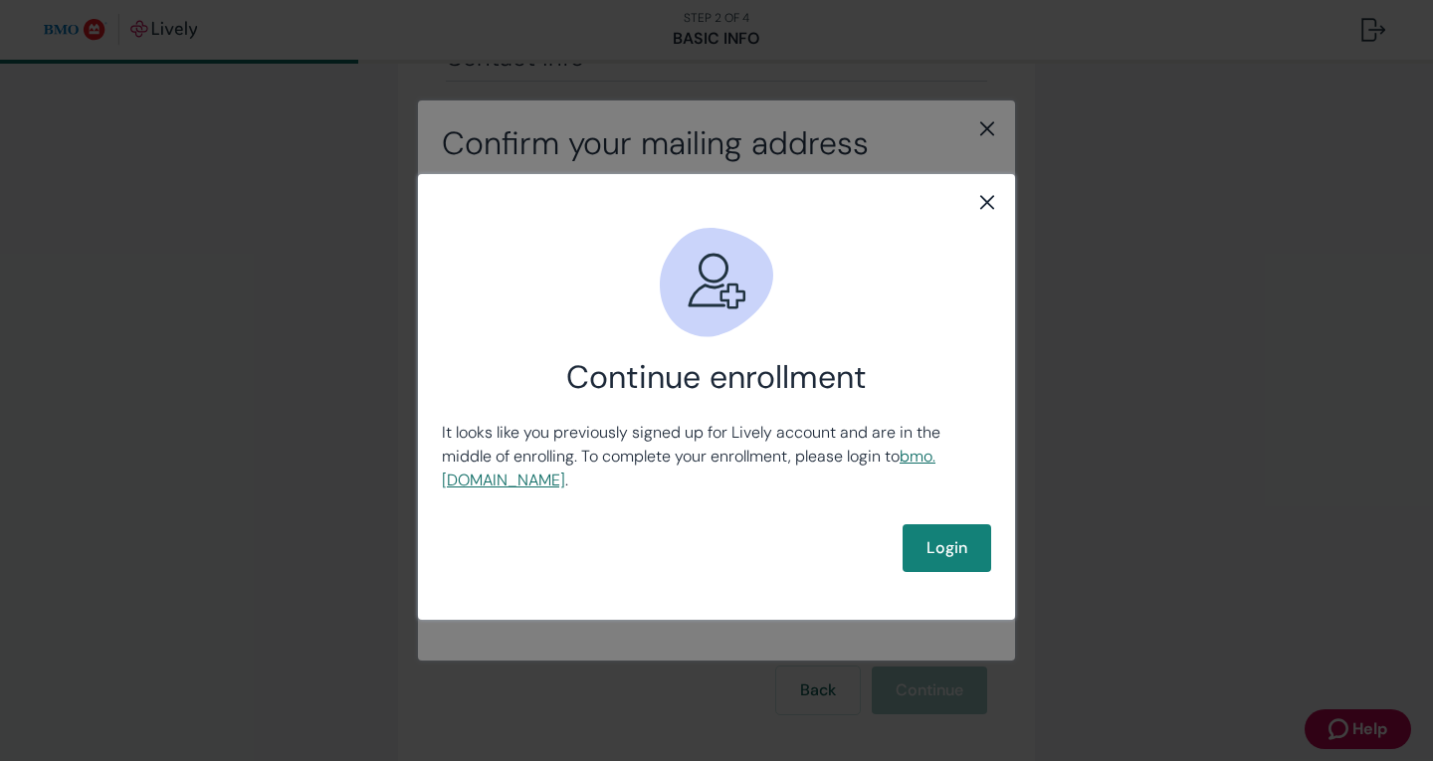
click at [531, 483] on link "bmo .livelyme.com" at bounding box center [689, 468] width 494 height 45
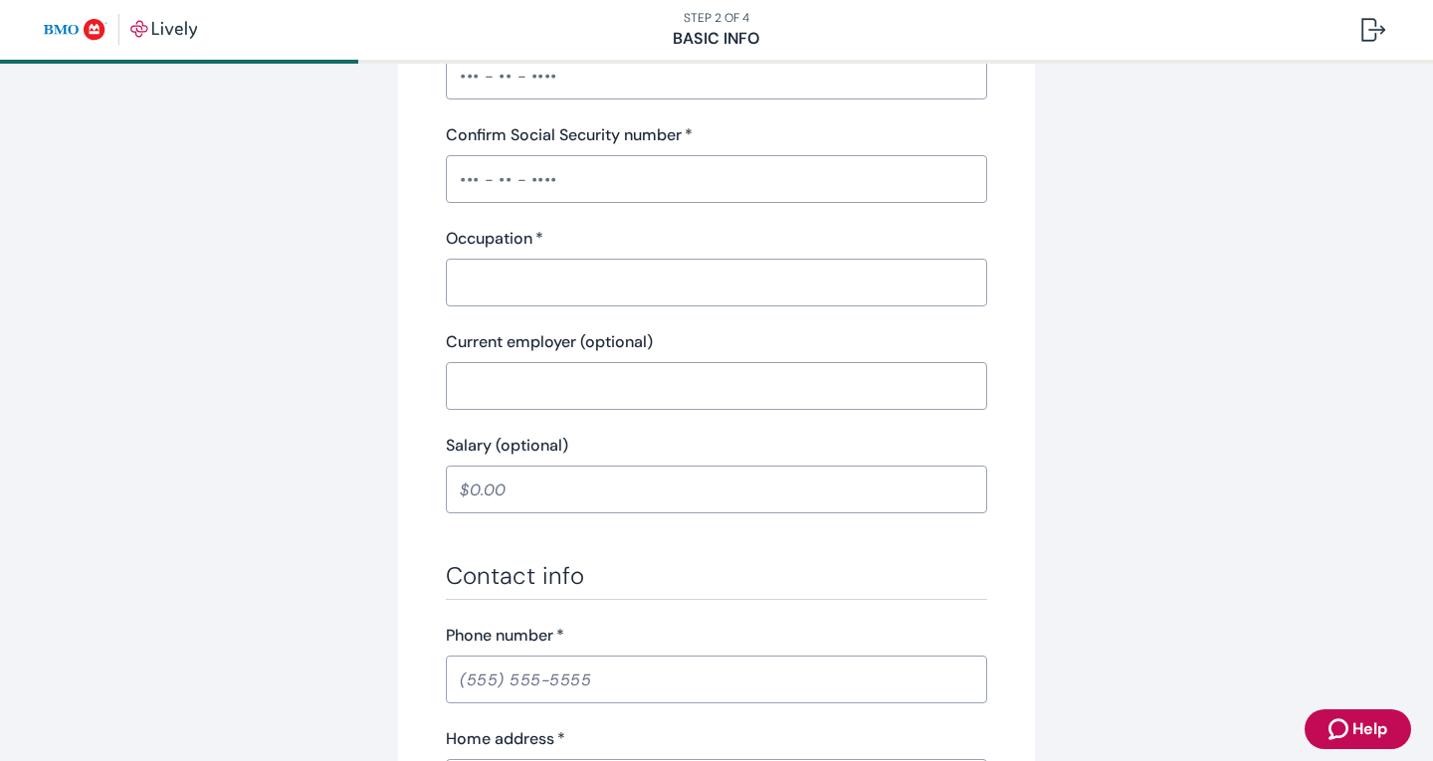
scroll to position [727, 0]
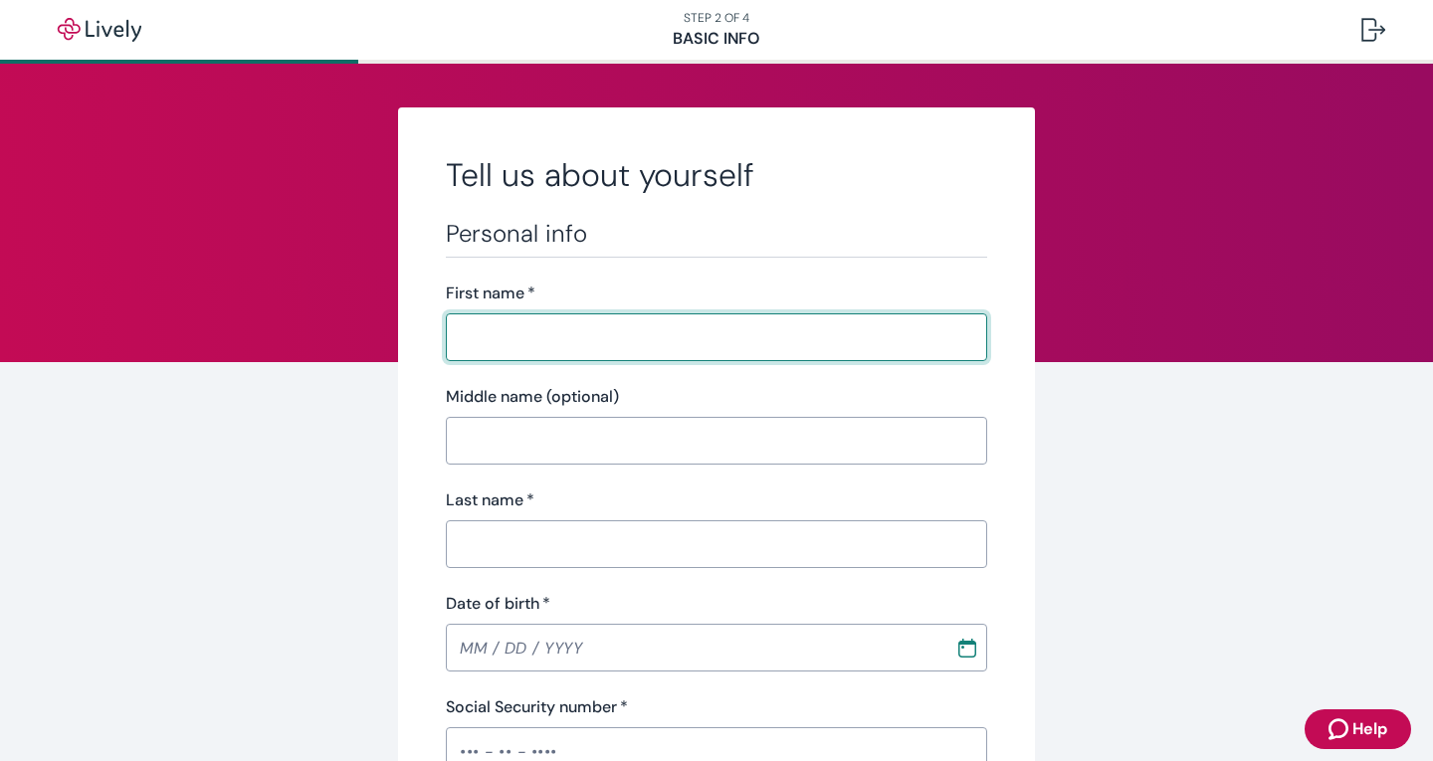
click at [497, 341] on input "First name   *" at bounding box center [716, 337] width 541 height 40
type input "[PERSON_NAME]"
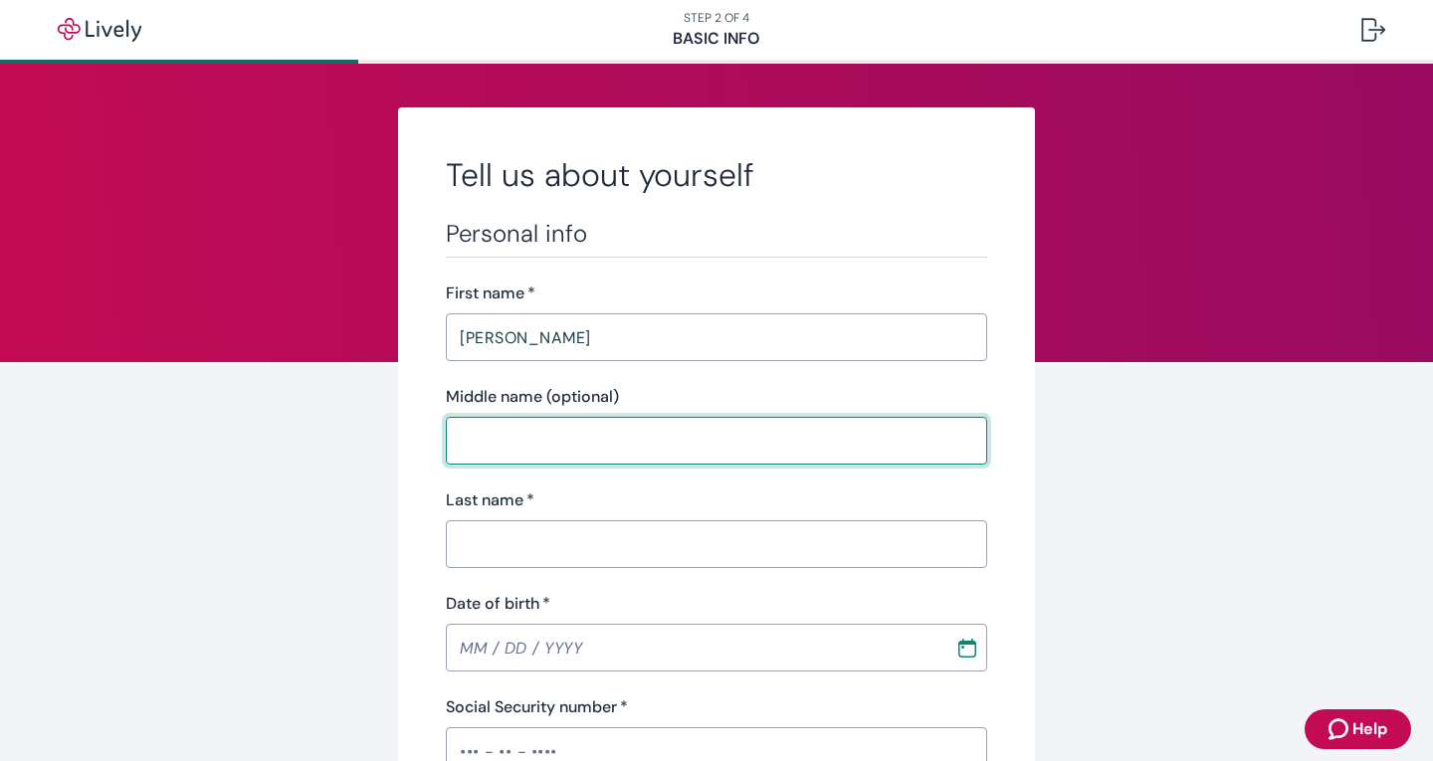
click at [512, 430] on input "Middle name (optional)" at bounding box center [716, 441] width 541 height 40
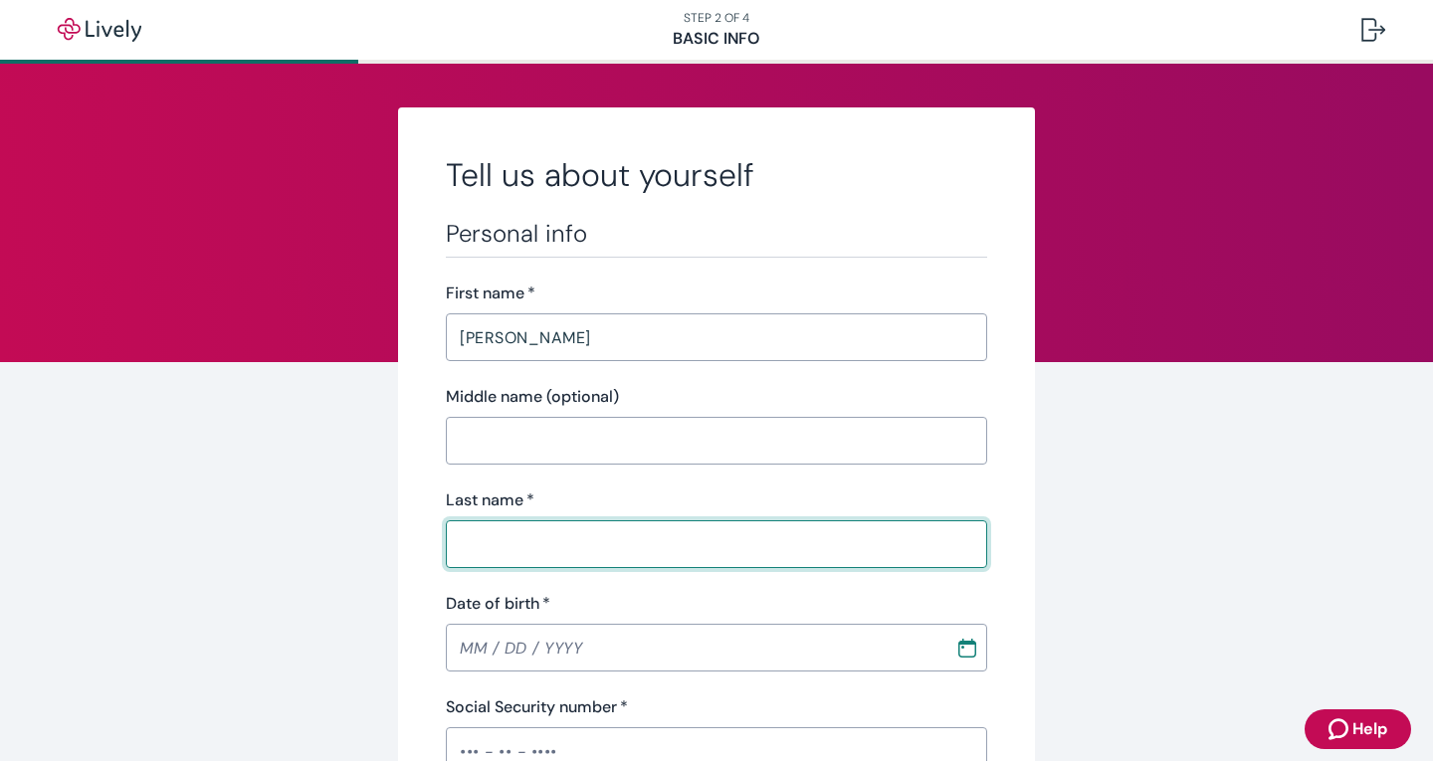
click at [481, 537] on input "Last name   *" at bounding box center [716, 544] width 541 height 40
type input "Peerson"
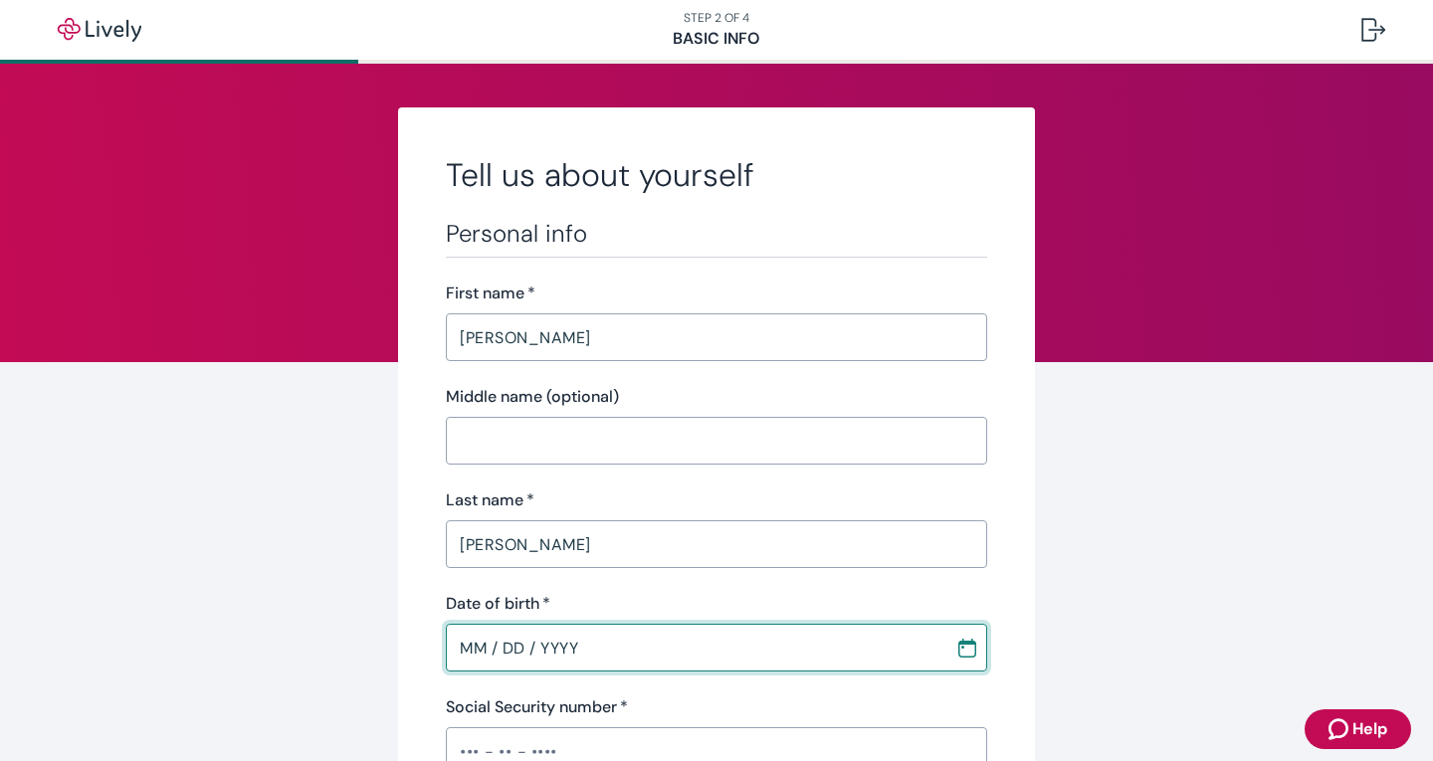
click at [542, 647] on input "MM / DD / YYYY" at bounding box center [693, 648] width 495 height 40
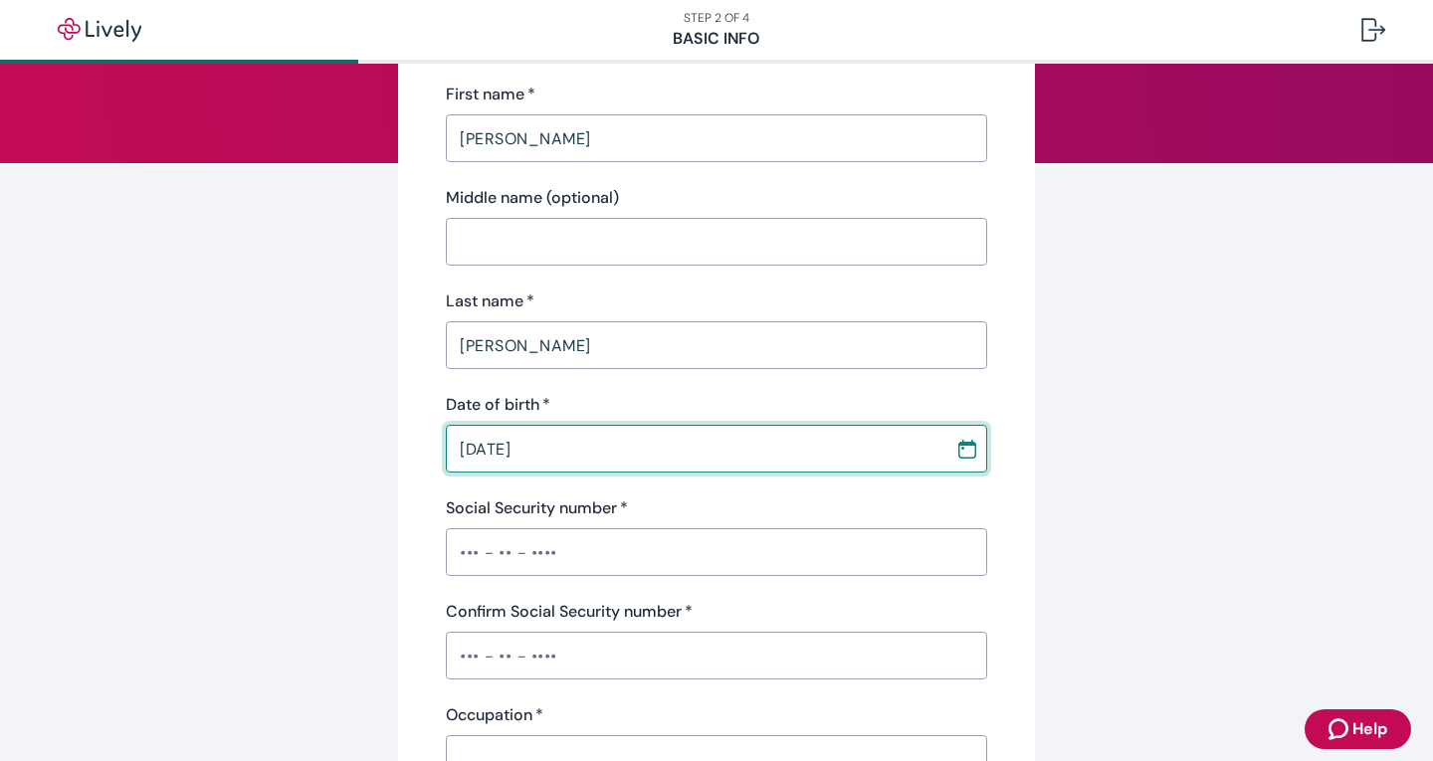
type input "03 / 20 / 1976"
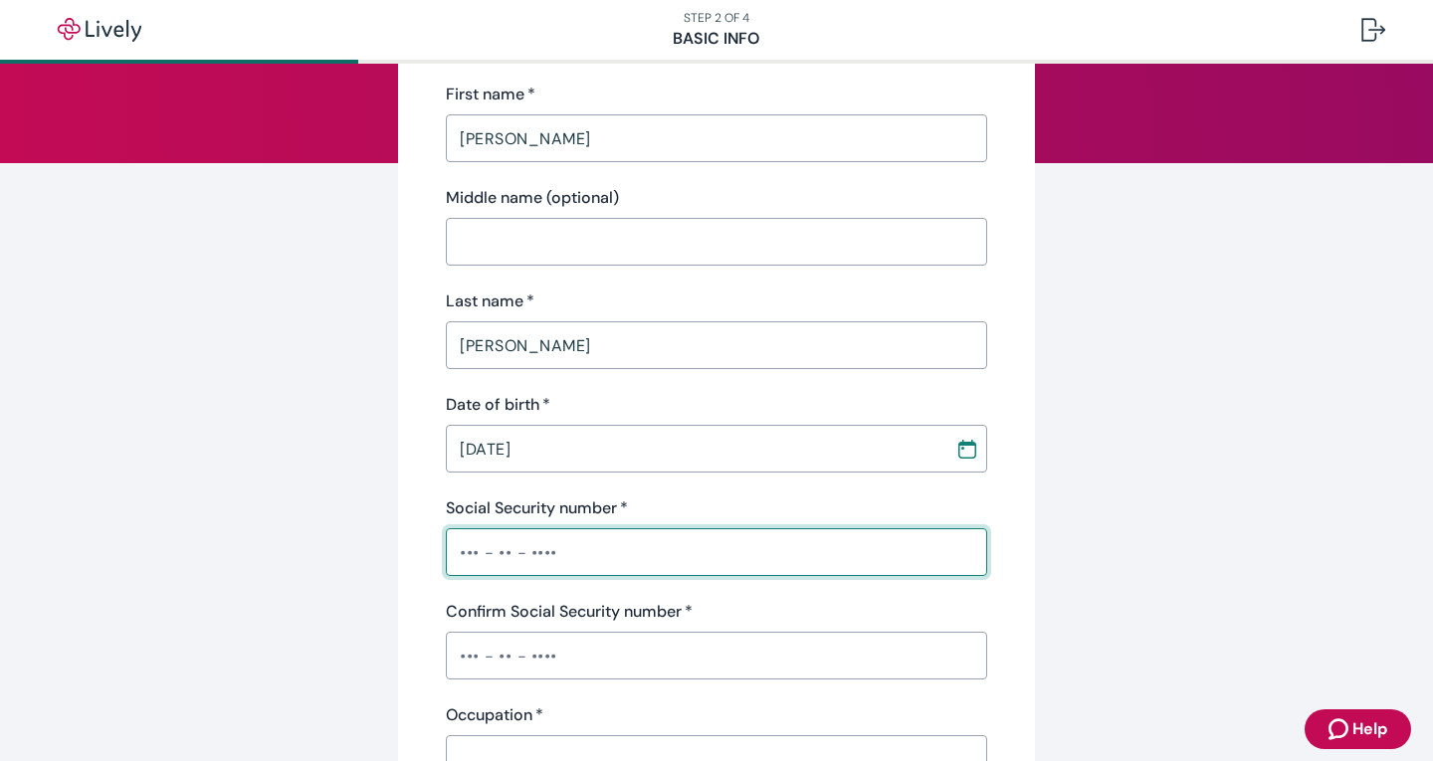
click at [483, 561] on input "Social Security number   *" at bounding box center [716, 552] width 541 height 40
click at [459, 539] on input "•••-•" at bounding box center [716, 552] width 541 height 40
drag, startPoint x: 506, startPoint y: 549, endPoint x: 397, endPoint y: 552, distance: 109.5
drag, startPoint x: 499, startPoint y: 565, endPoint x: 404, endPoint y: 572, distance: 95.8
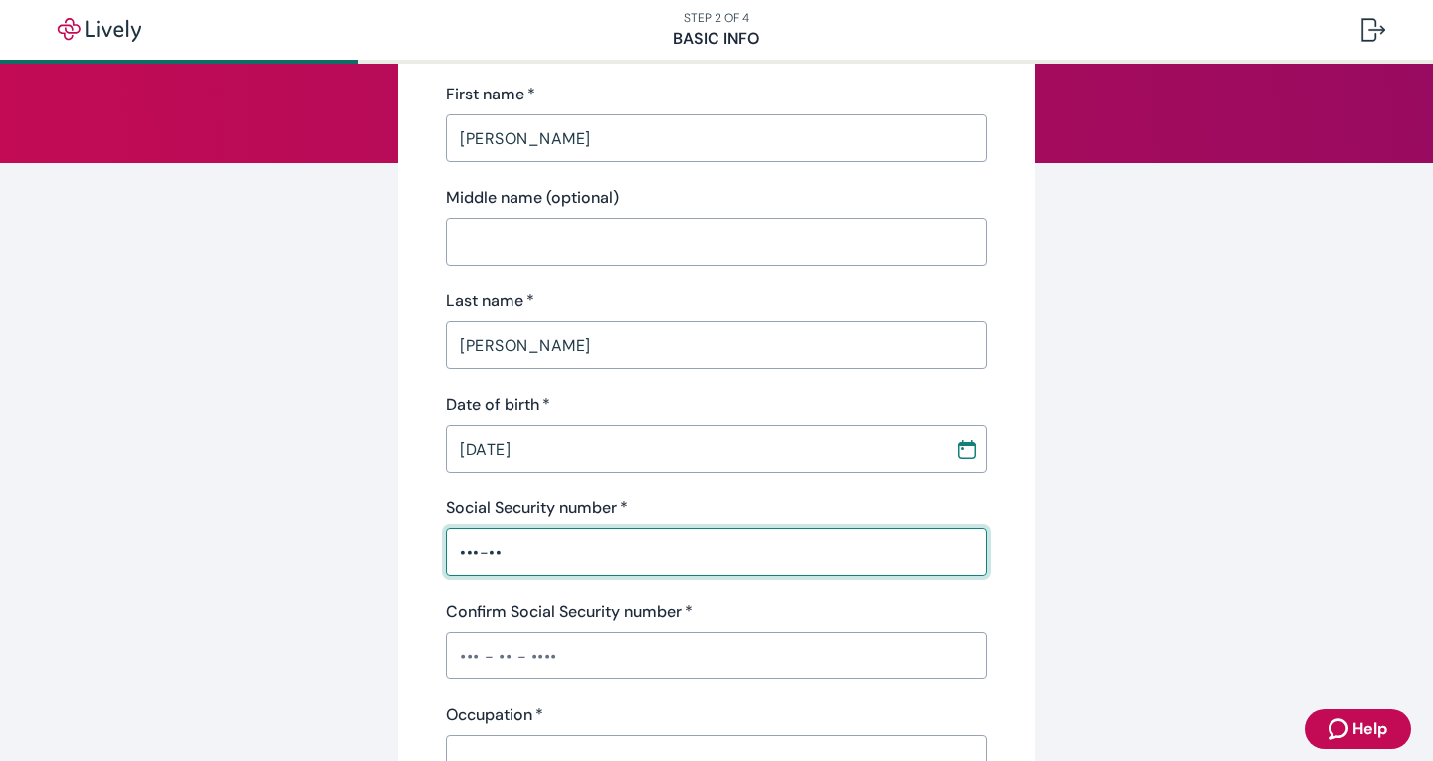
drag, startPoint x: 487, startPoint y: 551, endPoint x: 536, endPoint y: 572, distance: 54.0
click at [486, 551] on input "•••-••-2" at bounding box center [716, 552] width 541 height 40
drag, startPoint x: 540, startPoint y: 563, endPoint x: 436, endPoint y: 562, distance: 104.5
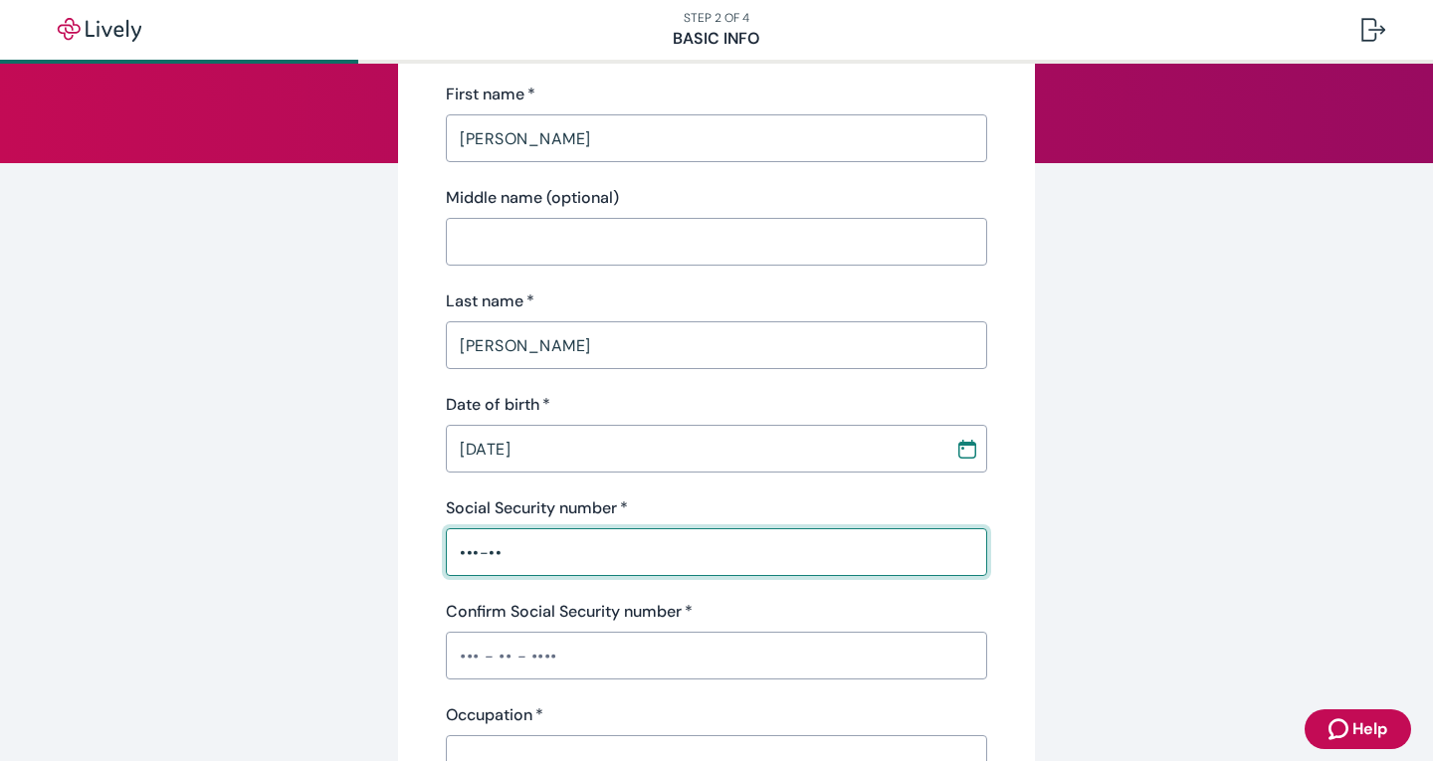
drag, startPoint x: 451, startPoint y: 557, endPoint x: 564, endPoint y: 579, distance: 115.5
click at [564, 579] on div "Personal info First name   * Amy ​ Middle name (optional) ​ Last name   * Peers…" at bounding box center [716, 505] width 541 height 970
drag, startPoint x: 553, startPoint y: 551, endPoint x: 426, endPoint y: 540, distance: 127.8
click at [459, 558] on input "•••-••-270" at bounding box center [716, 552] width 541 height 40
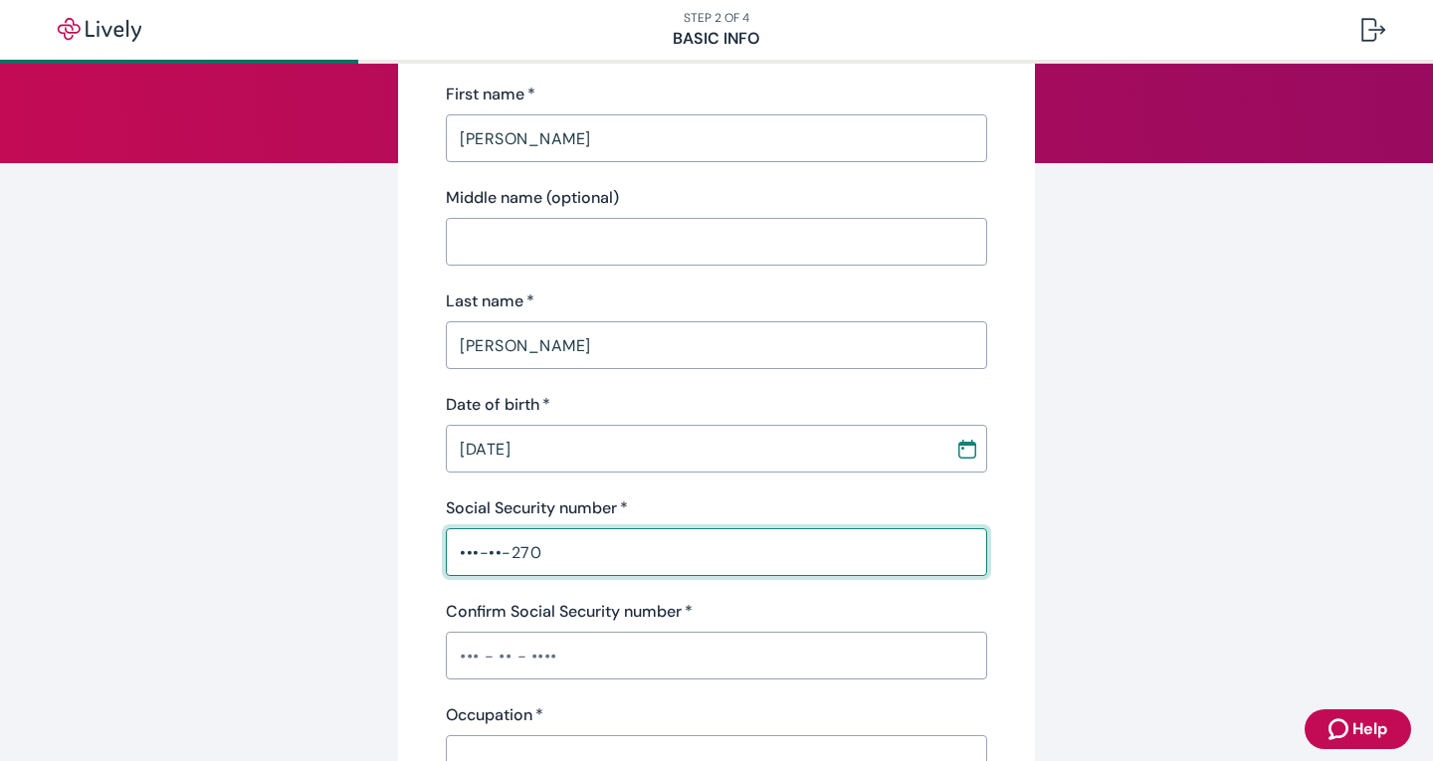
click at [454, 559] on input "•••-••-270" at bounding box center [716, 552] width 541 height 40
type input "•"
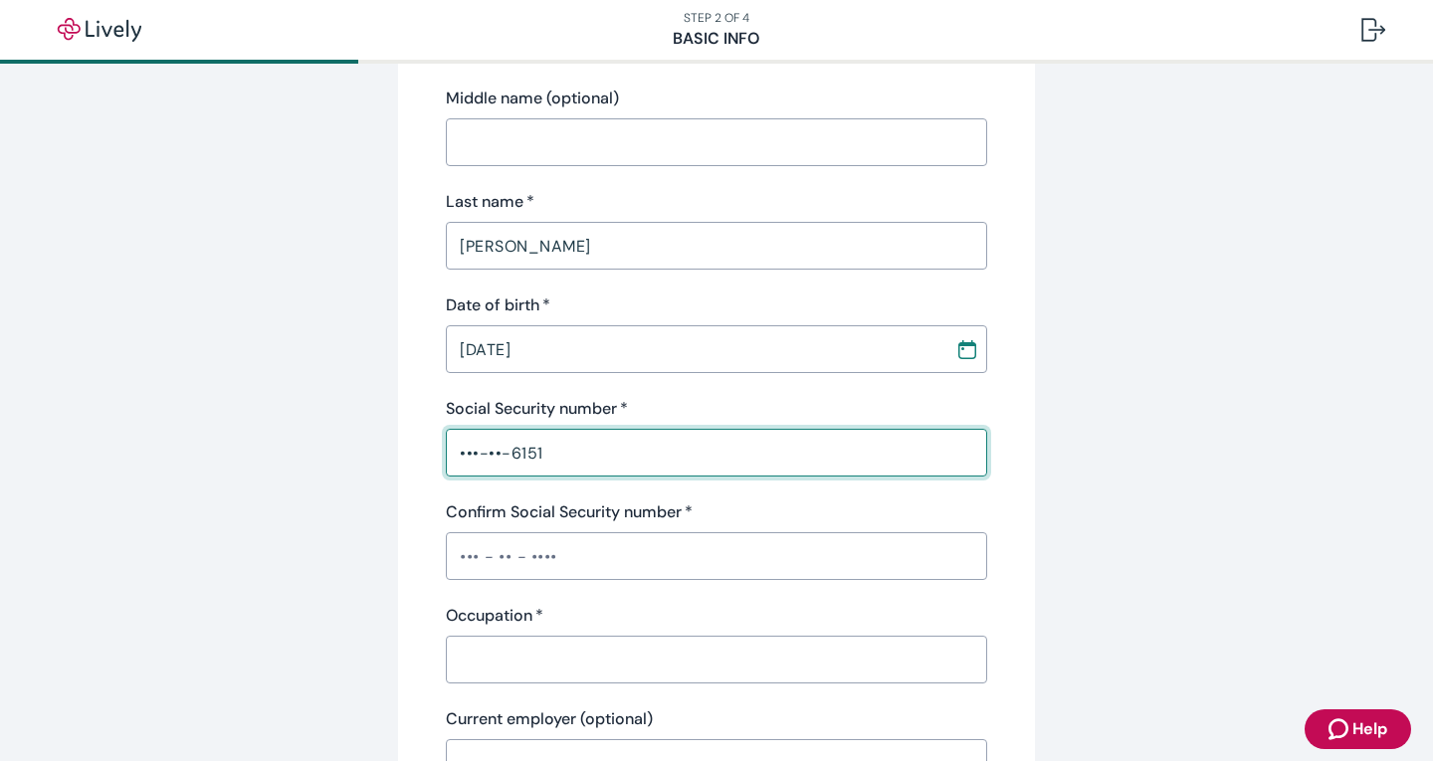
type input "•••-••-6151"
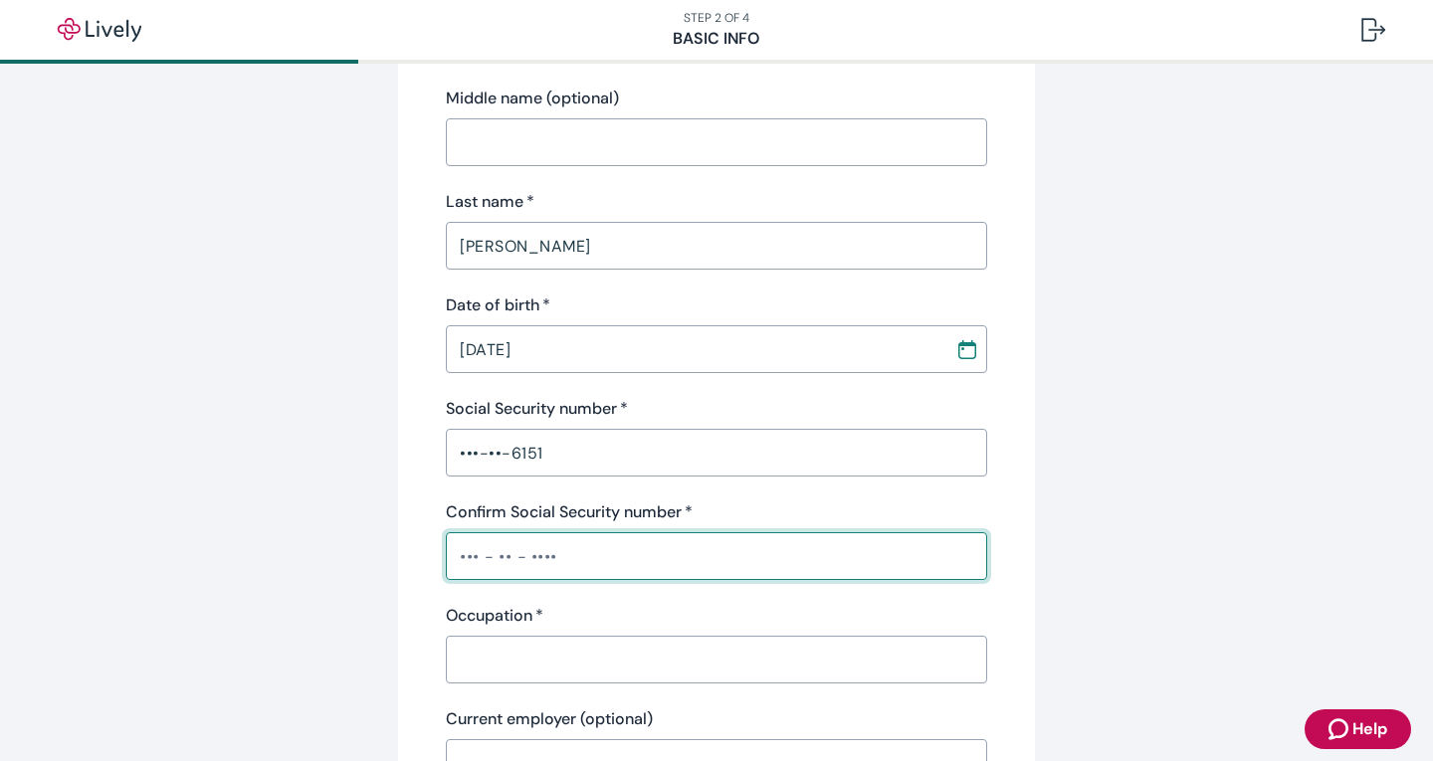
click at [447, 542] on input "Confirm Social Security number   *" at bounding box center [716, 556] width 541 height 40
type input "•••-••-6151"
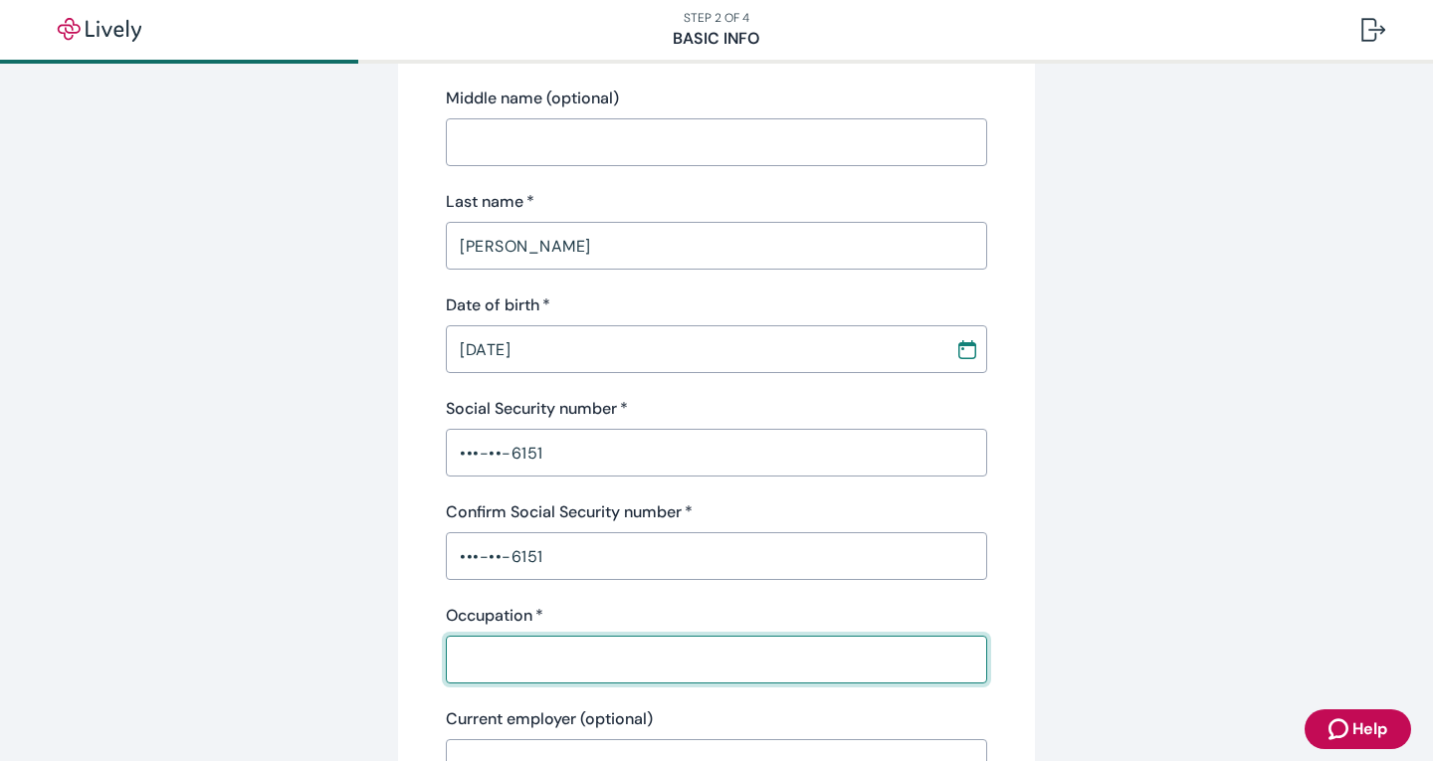
click at [465, 653] on input "Occupation   *" at bounding box center [716, 660] width 541 height 40
type input "Child Nitrition"
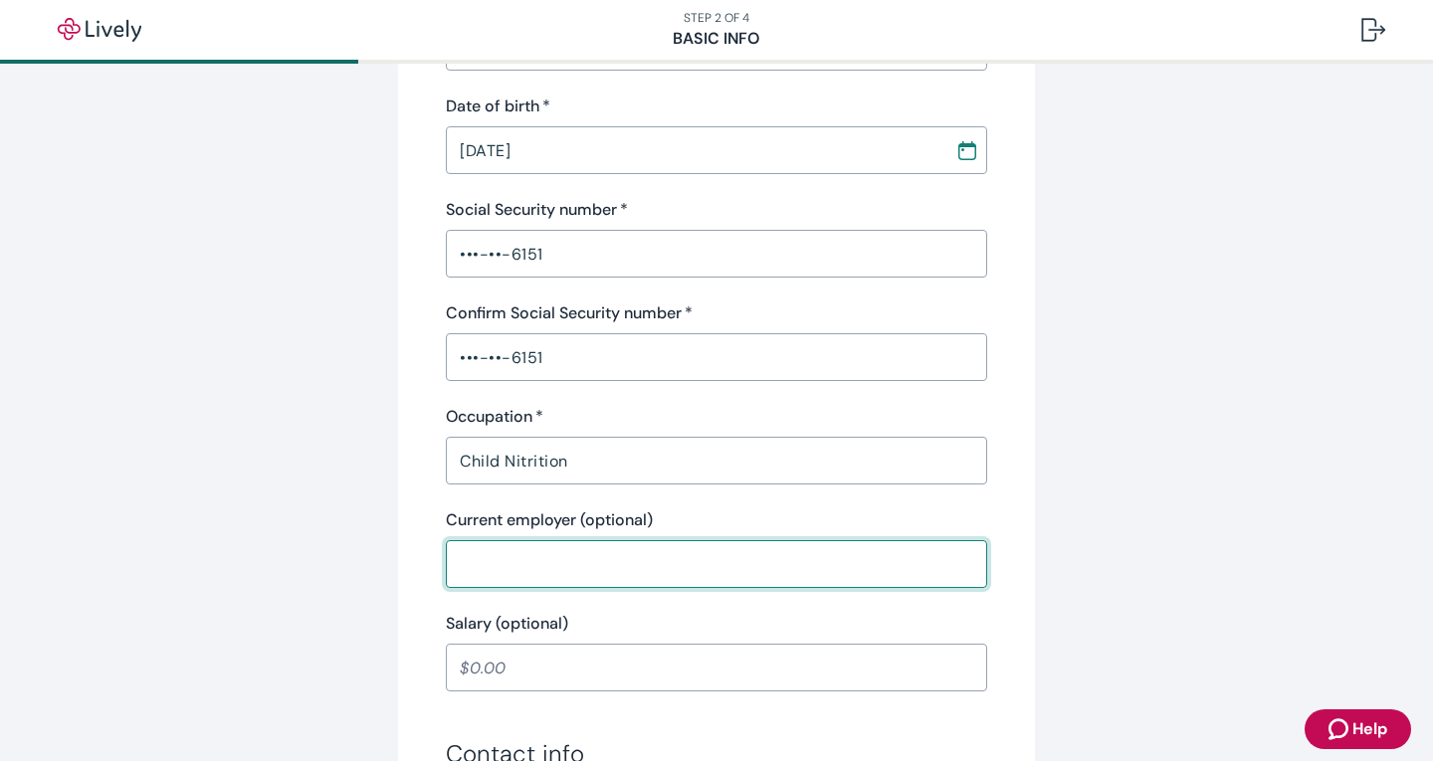
click at [494, 557] on input "Current employer (optional)" at bounding box center [716, 564] width 541 height 40
type input "MSD Wayne"
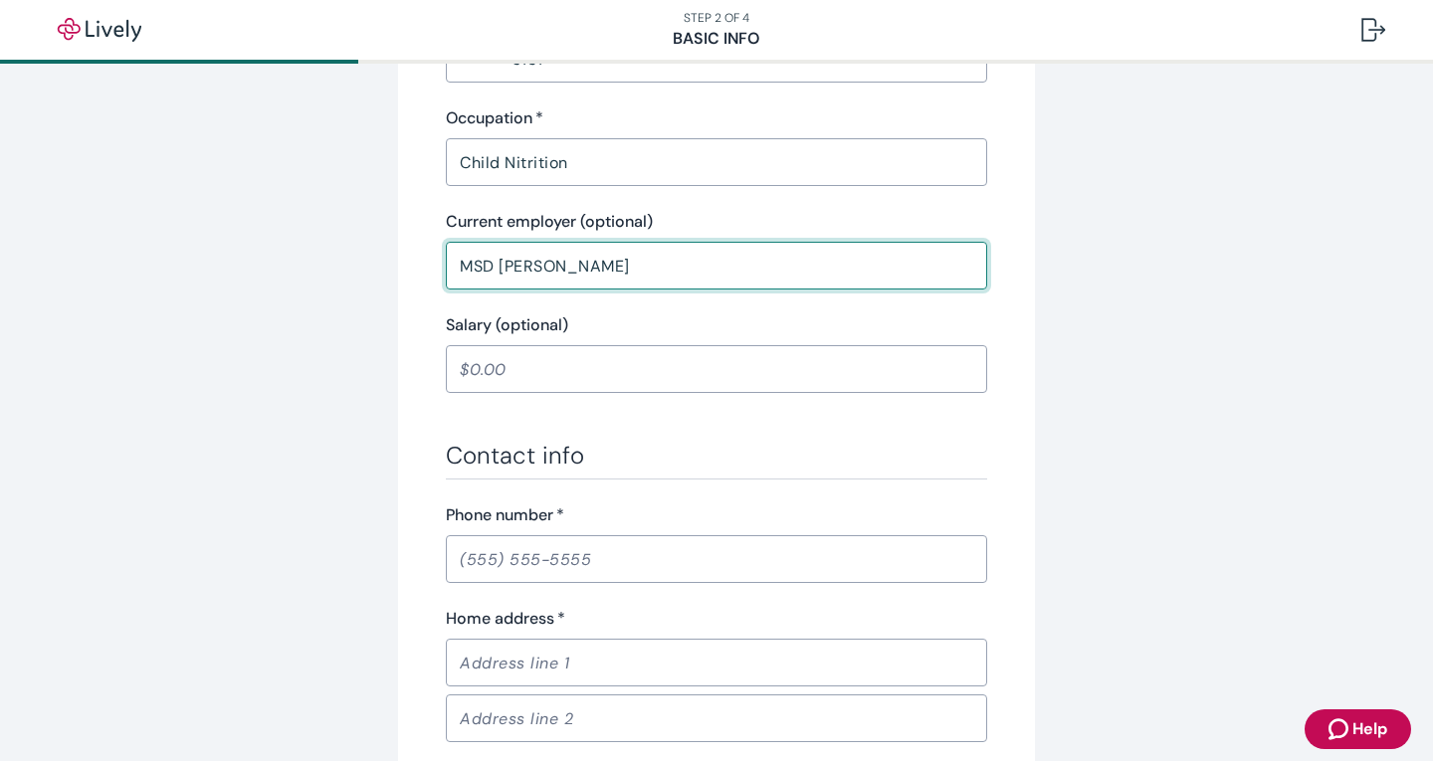
scroll to position [895, 0]
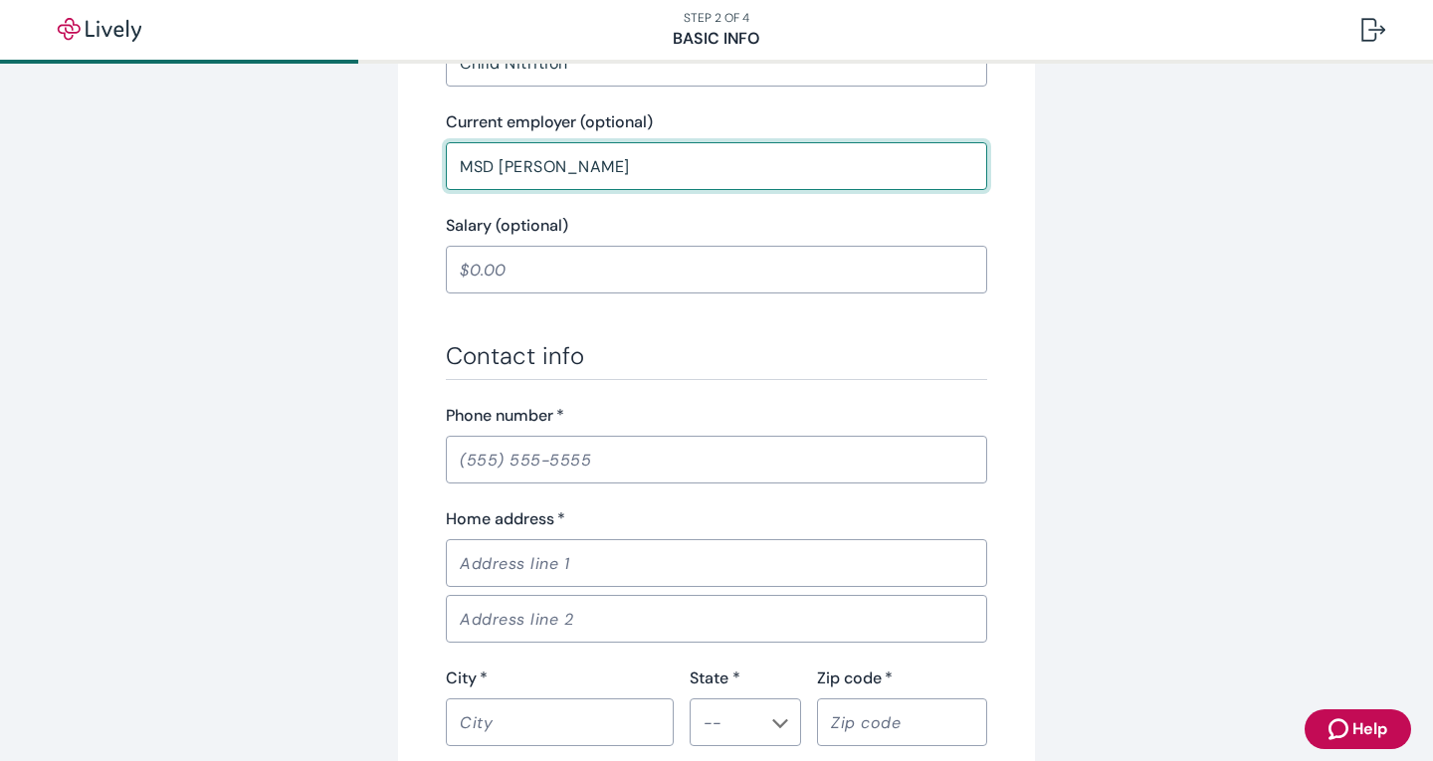
click at [515, 460] on input "Phone number   *" at bounding box center [716, 460] width 541 height 40
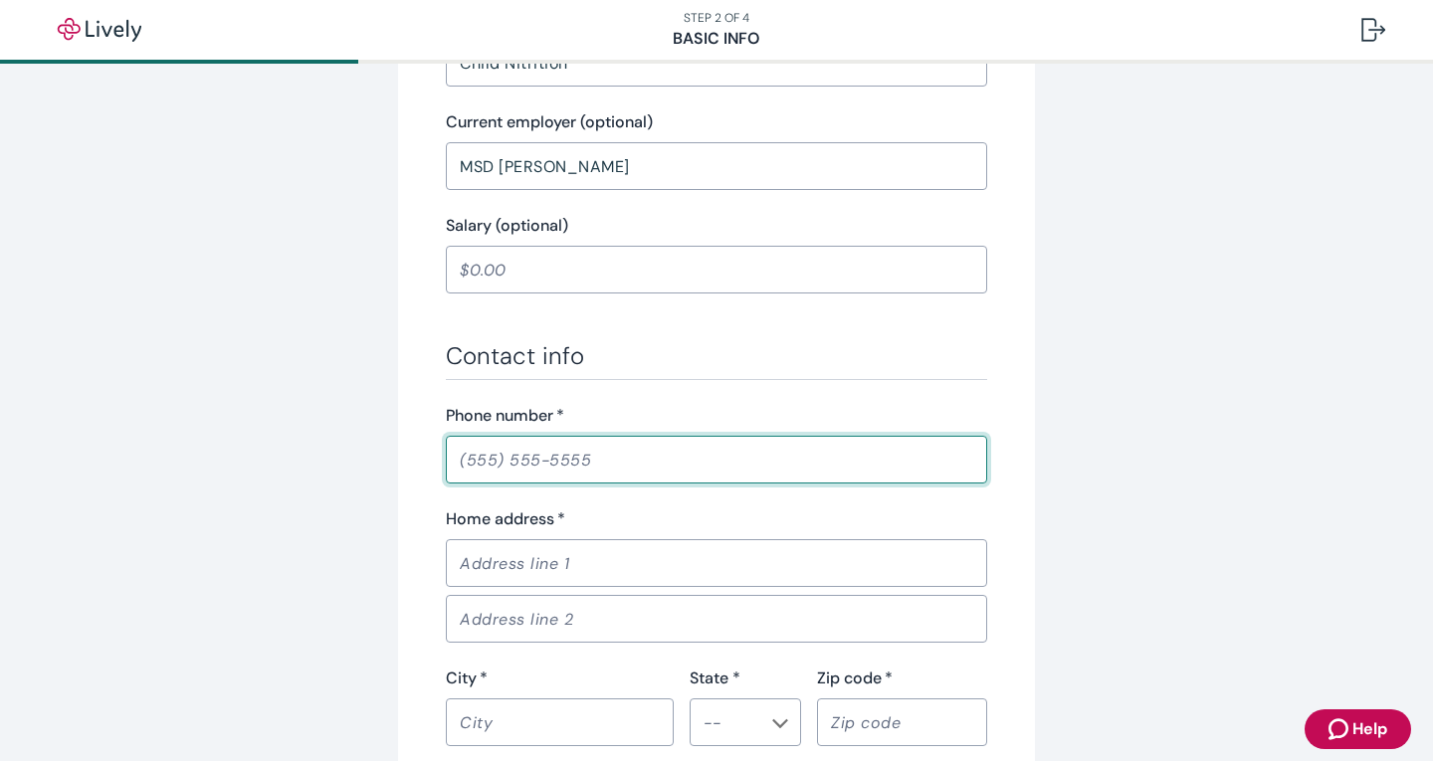
type input "(317) 717-0658"
click at [524, 572] on input "Home address   *" at bounding box center [716, 563] width 541 height 40
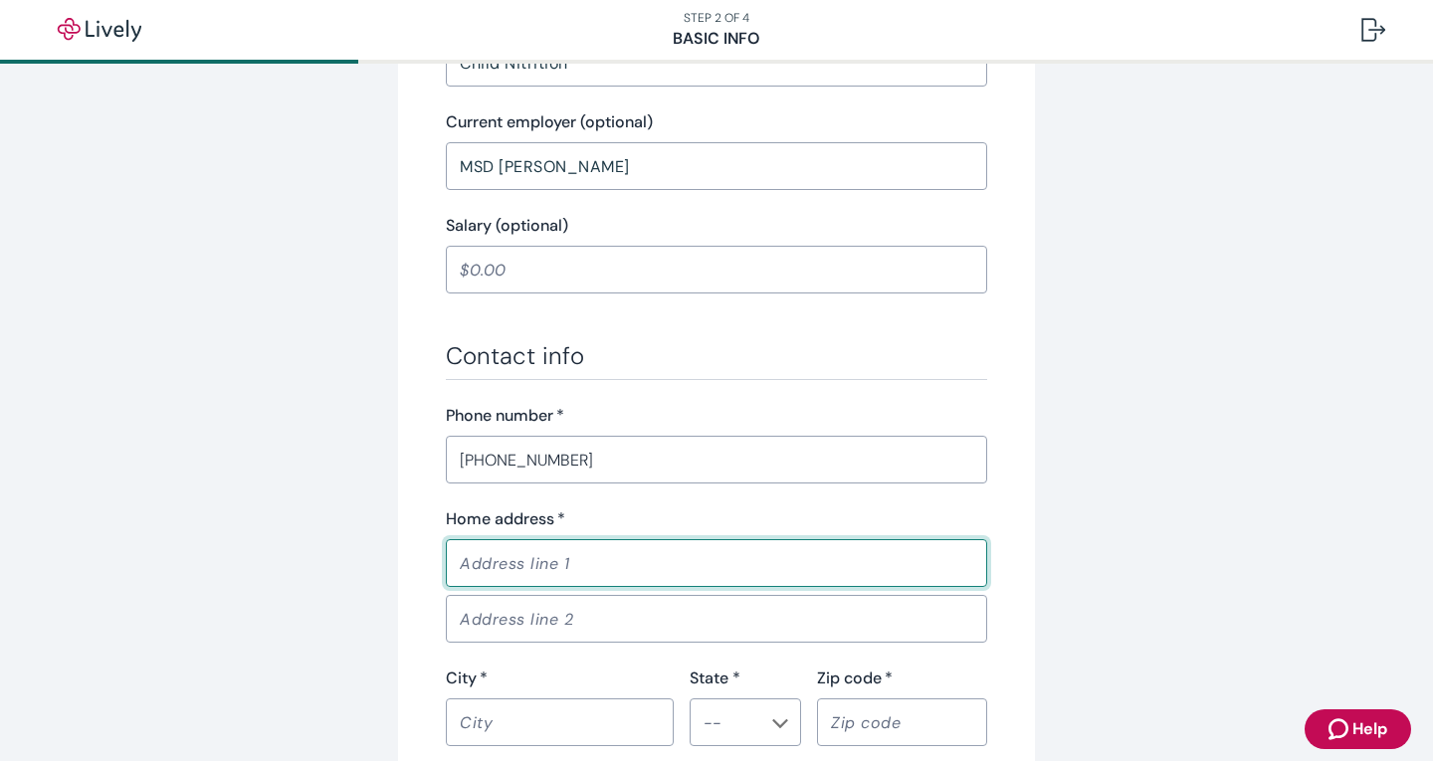
type input "803 Broken Bow Trail"
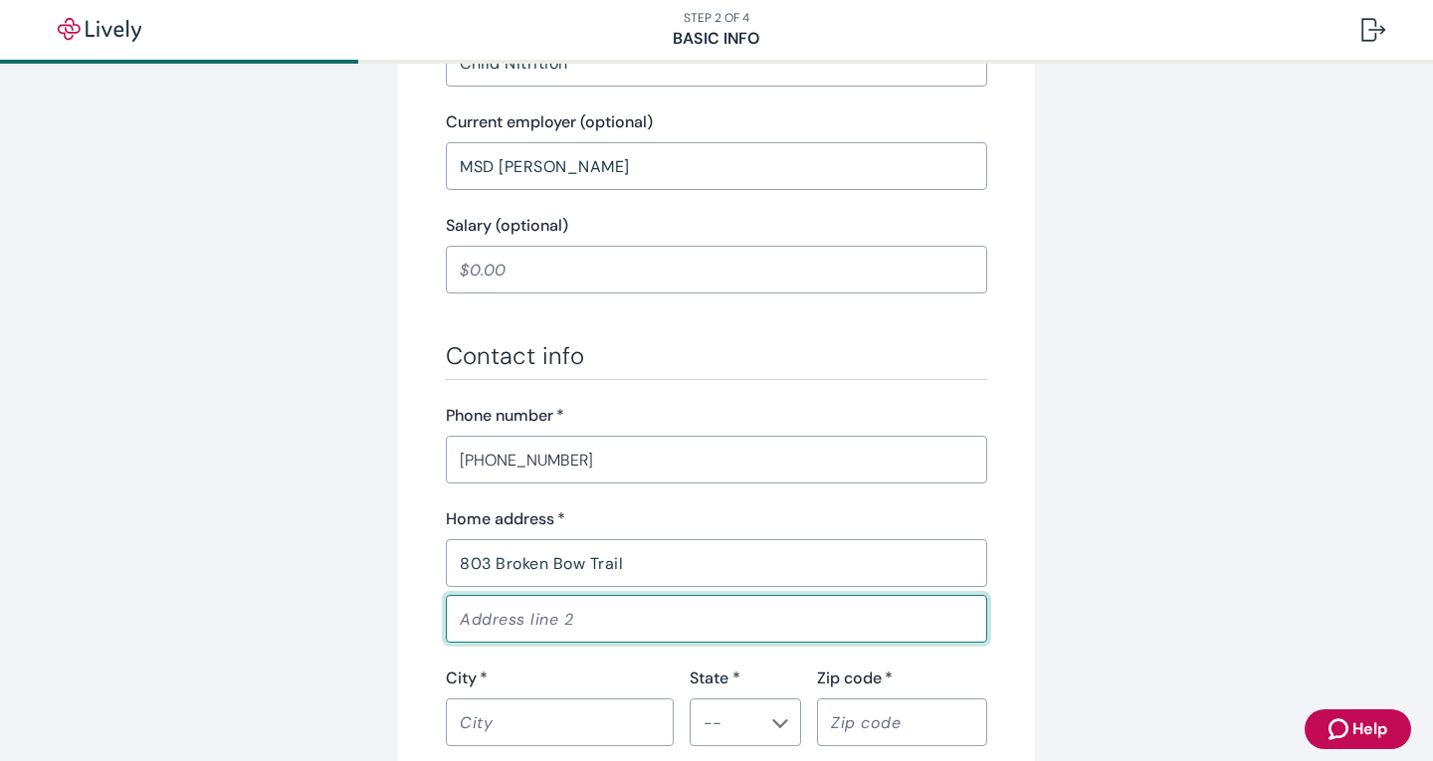
click at [477, 622] on input "Address line 2" at bounding box center [716, 619] width 541 height 40
type input "Apt 401"
click at [528, 700] on div "​" at bounding box center [560, 722] width 228 height 48
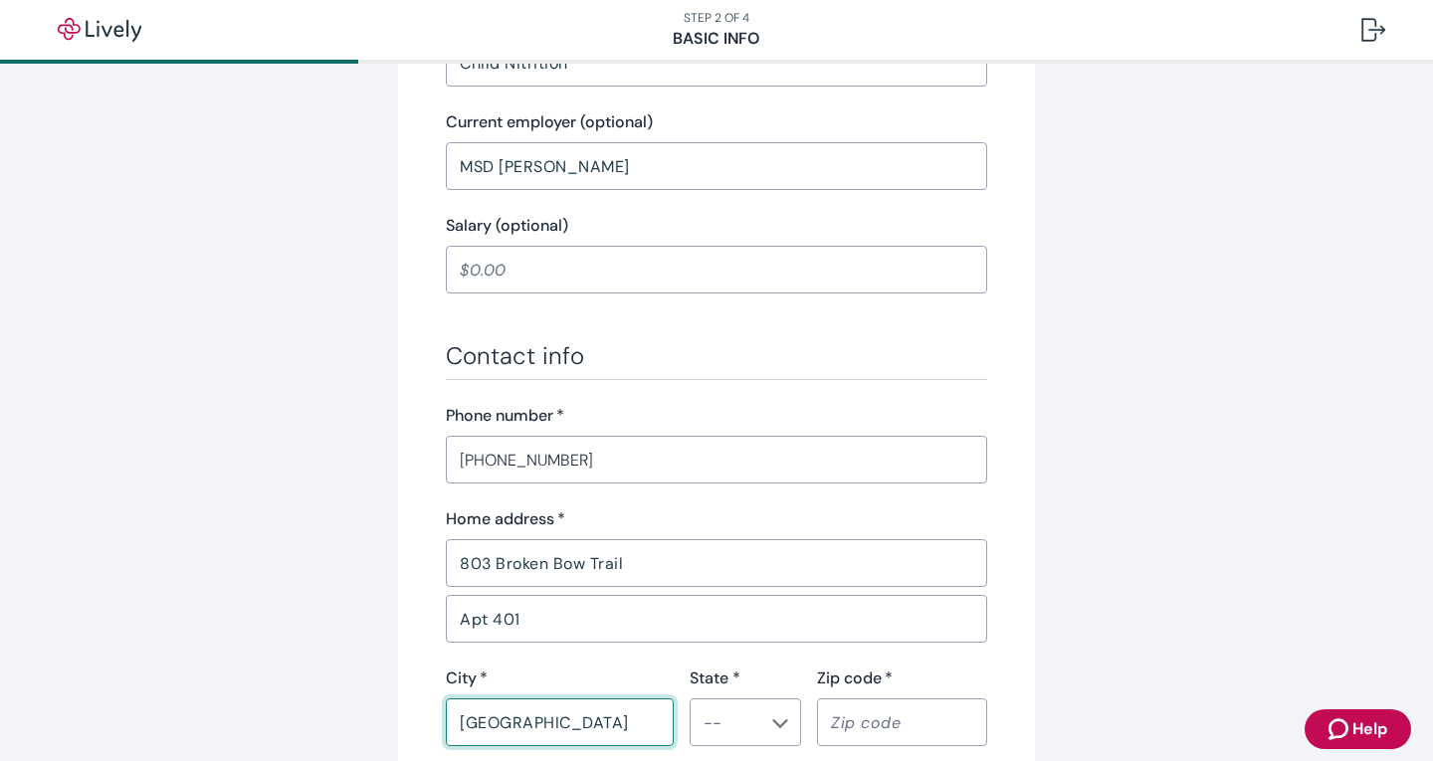
click at [775, 735] on div "​" at bounding box center [745, 722] width 111 height 48
type input "Indianapolis"
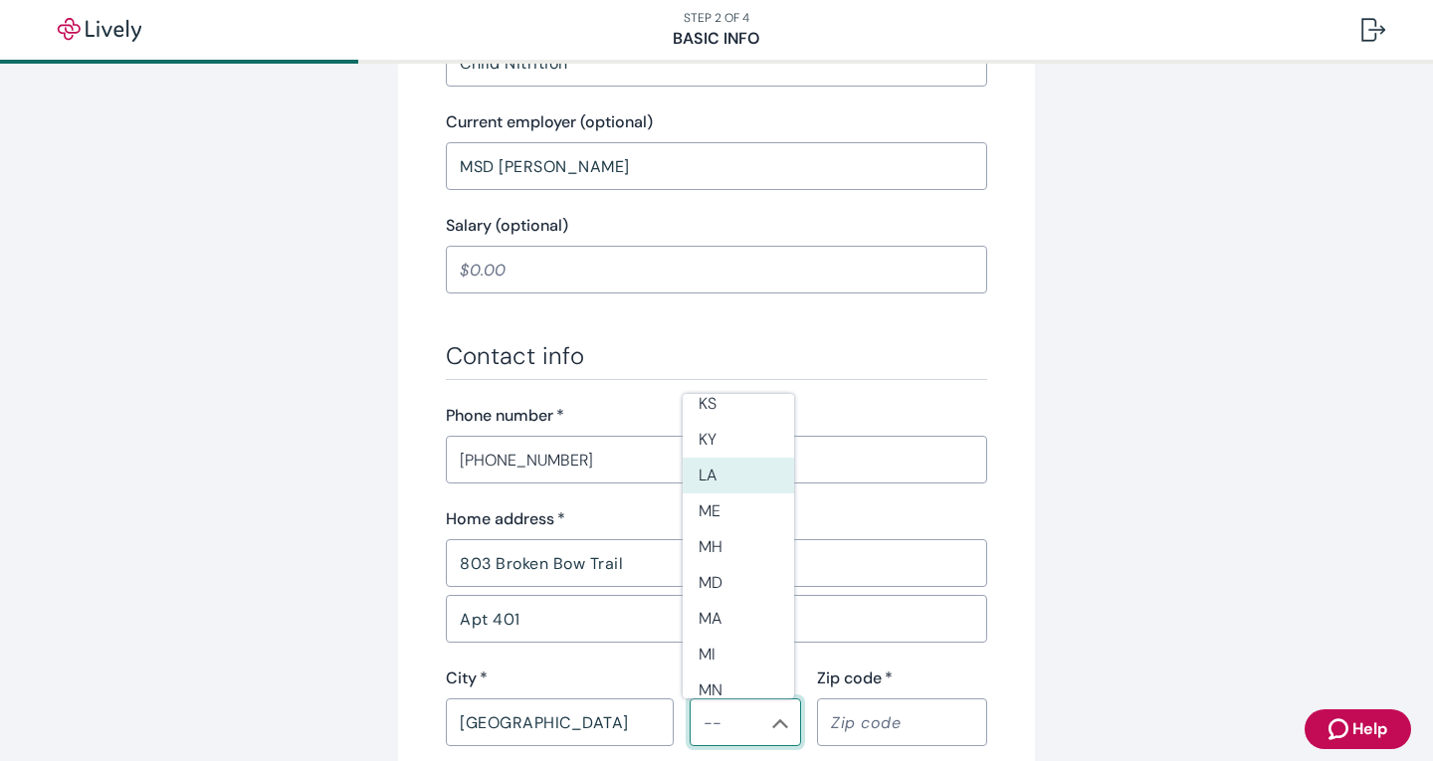
scroll to position [597, 0]
click at [707, 430] on li "IN" at bounding box center [738, 432] width 111 height 36
type input "IN"
click at [864, 721] on input "Zip code   *" at bounding box center [902, 722] width 170 height 40
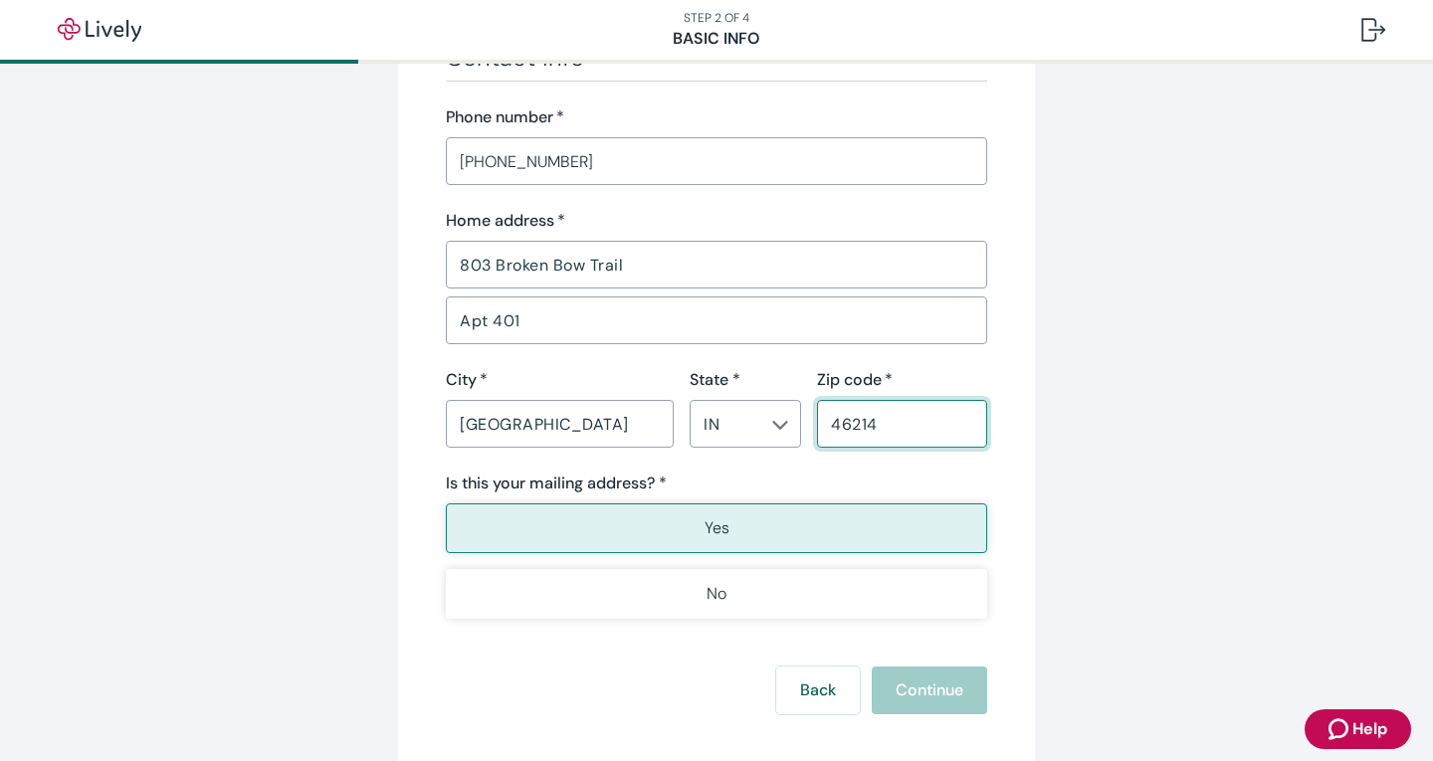
scroll to position [1293, 0]
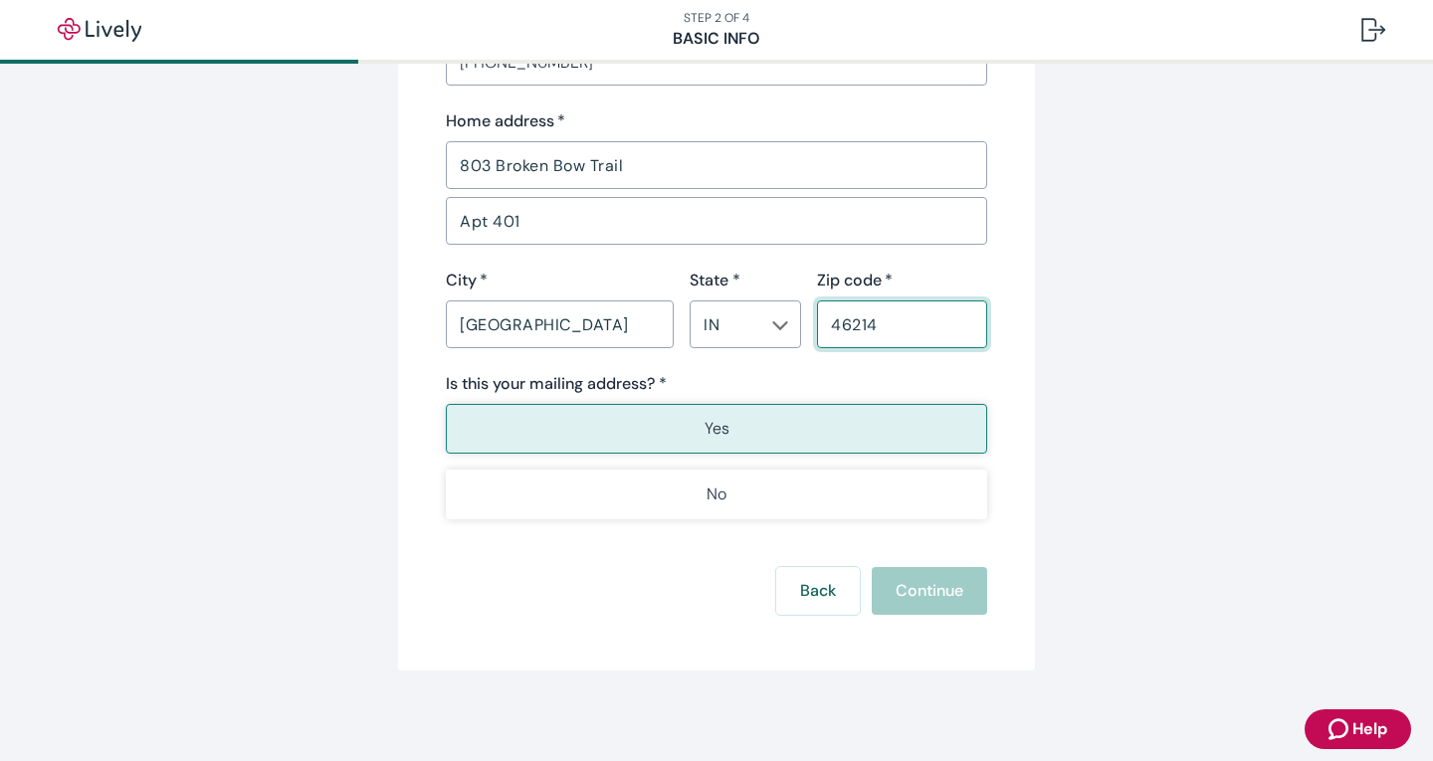
type input "46214"
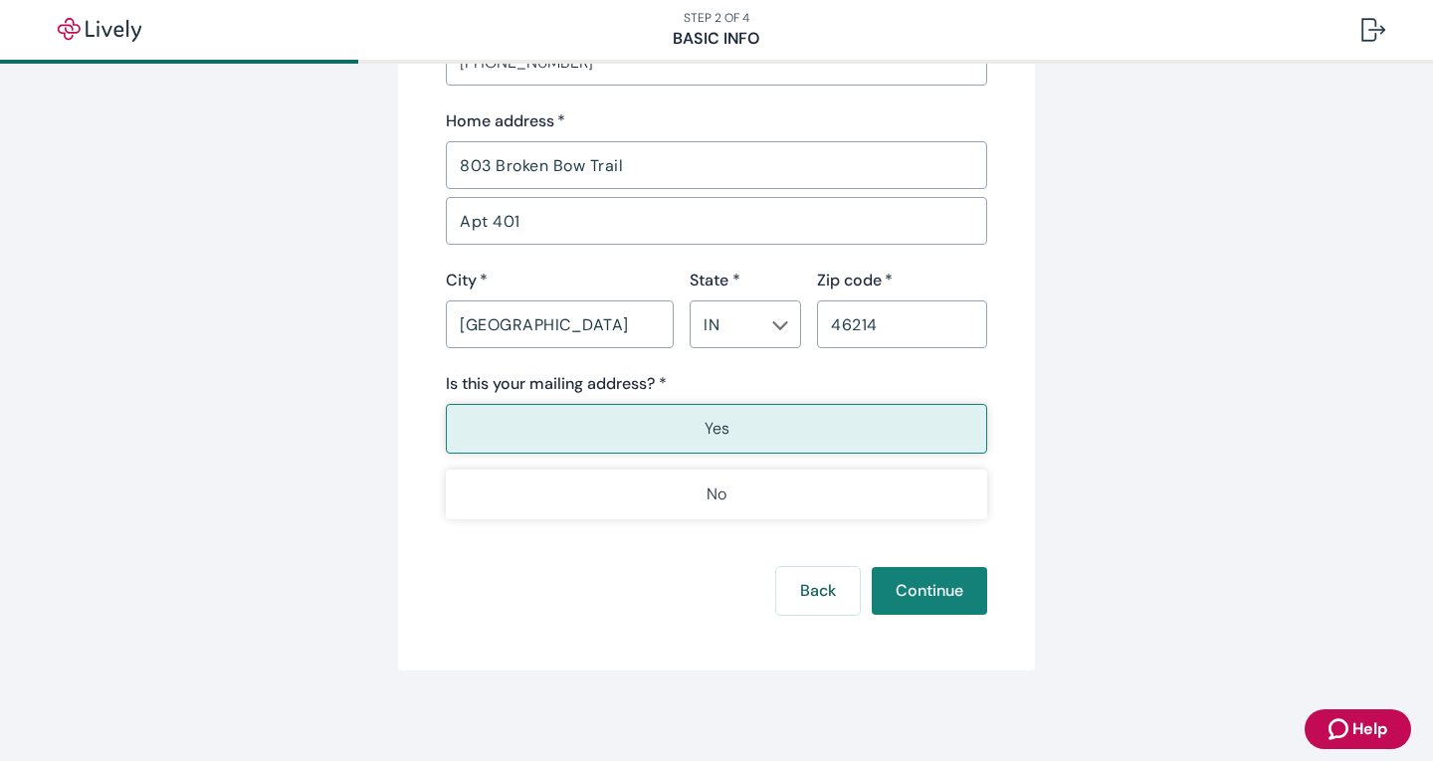
click at [634, 427] on button "Yes" at bounding box center [716, 429] width 541 height 50
click at [906, 587] on button "Continue" at bounding box center [929, 591] width 115 height 48
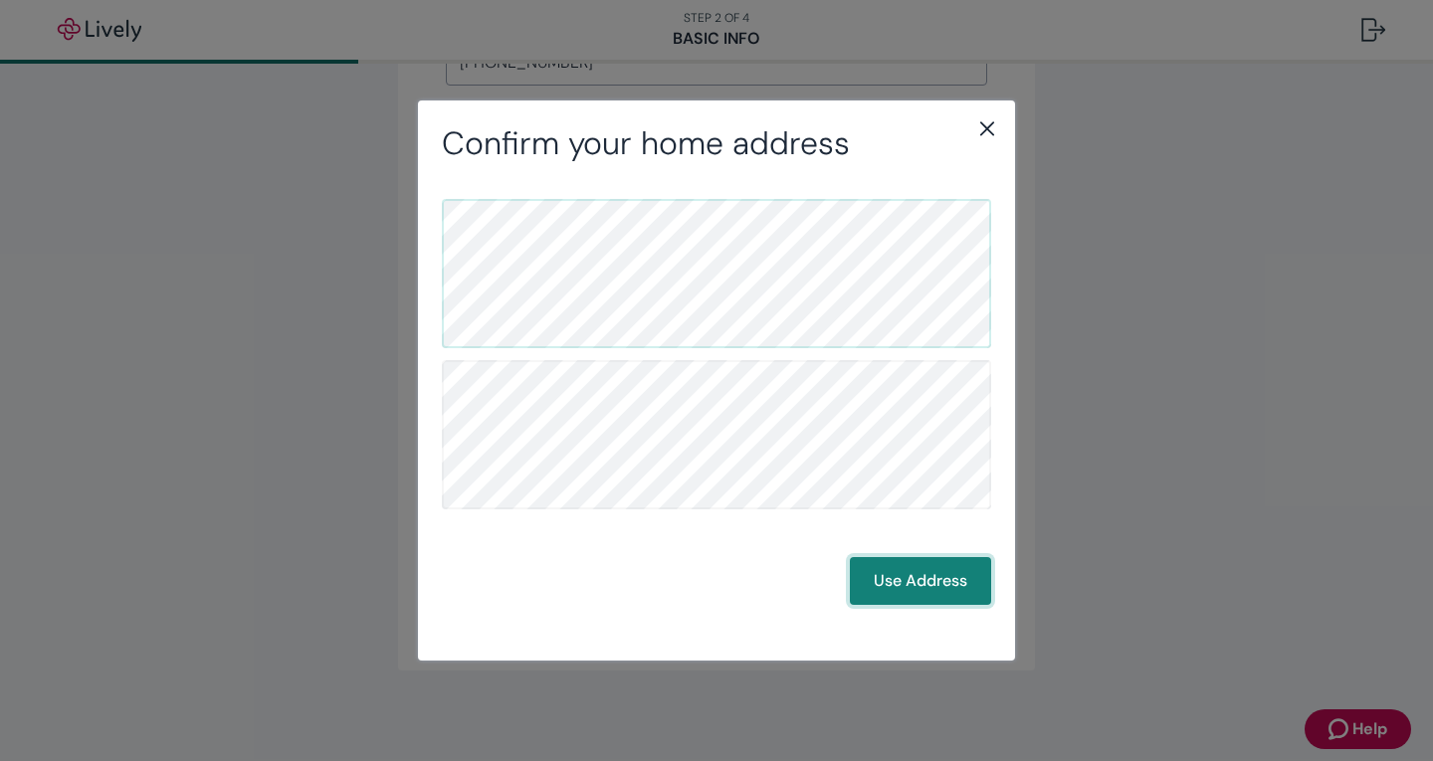
click at [905, 561] on button "Use Address" at bounding box center [920, 581] width 141 height 48
click at [906, 586] on button "Use Address" at bounding box center [920, 581] width 141 height 48
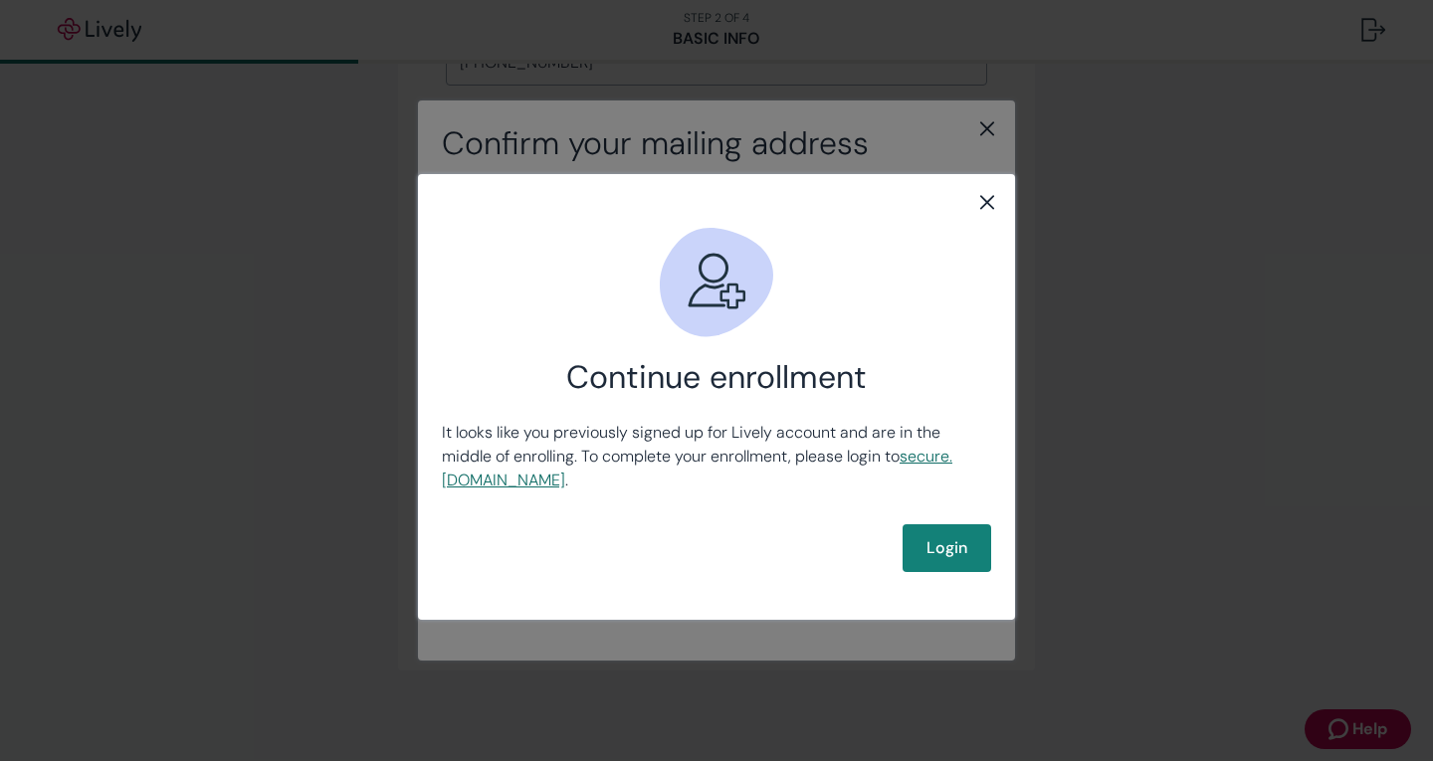
click at [515, 486] on link "secure .livelyme.com" at bounding box center [697, 468] width 510 height 45
